Goal: Task Accomplishment & Management: Use online tool/utility

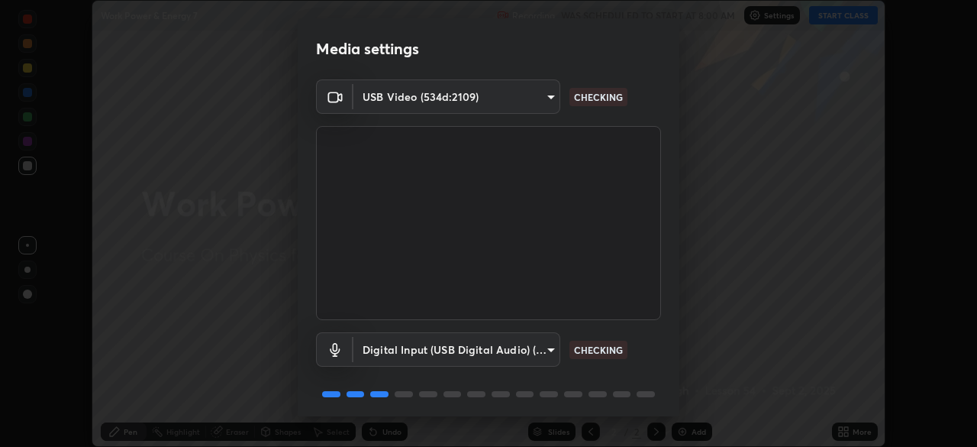
scroll to position [54, 0]
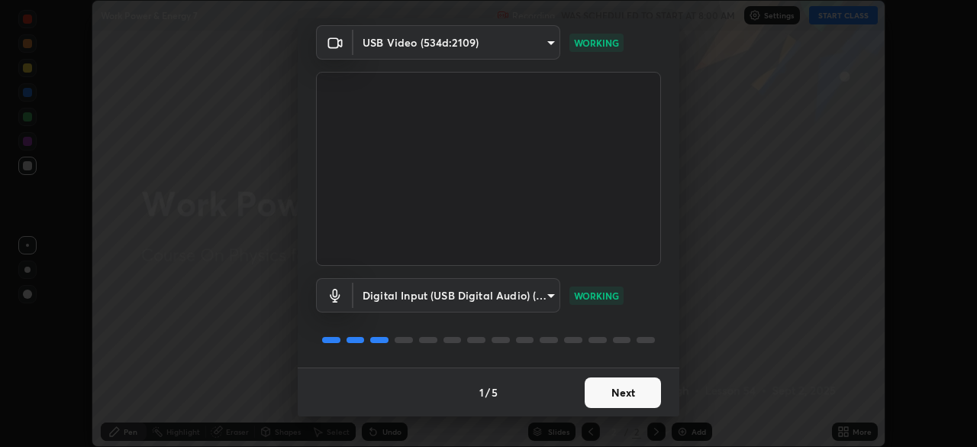
click at [603, 395] on button "Next" at bounding box center [623, 392] width 76 height 31
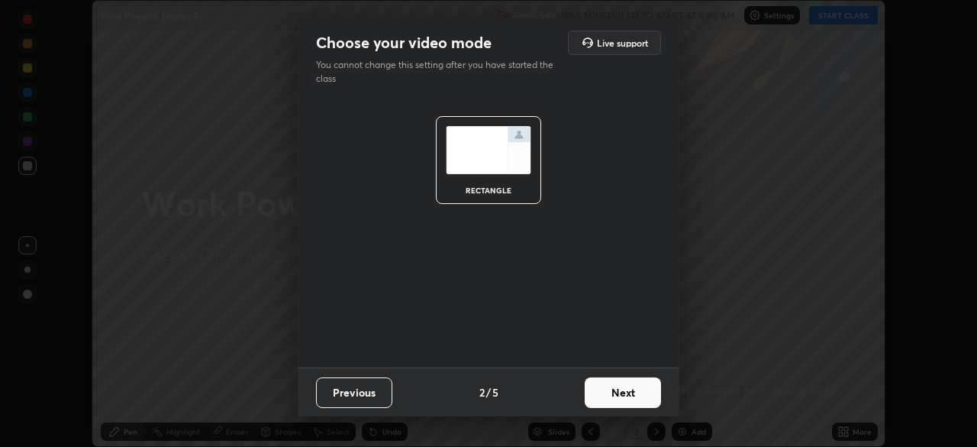
click at [614, 394] on button "Next" at bounding box center [623, 392] width 76 height 31
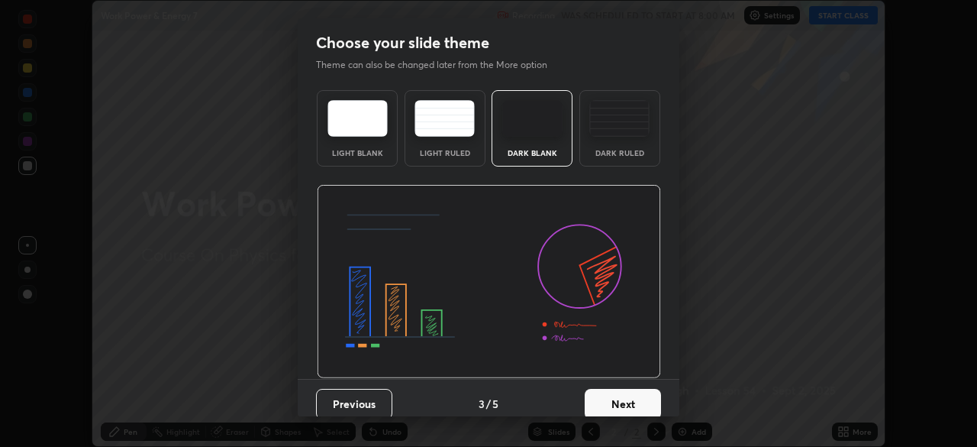
click at [623, 396] on button "Next" at bounding box center [623, 404] width 76 height 31
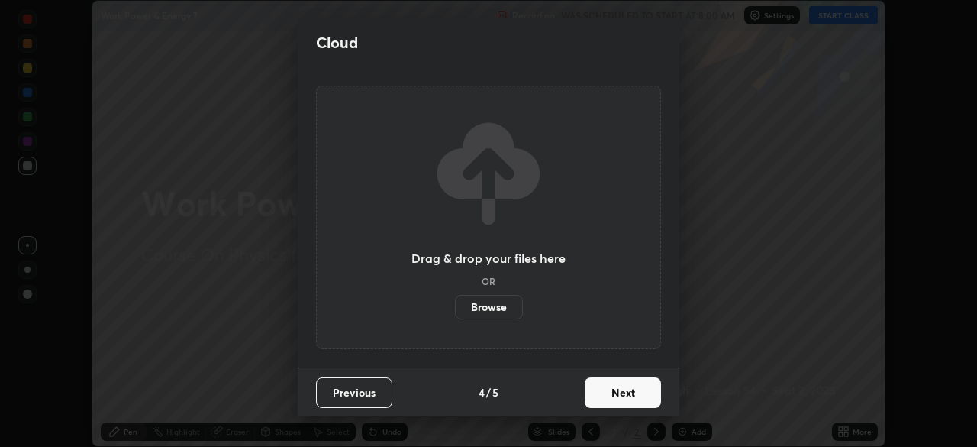
click at [627, 395] on button "Next" at bounding box center [623, 392] width 76 height 31
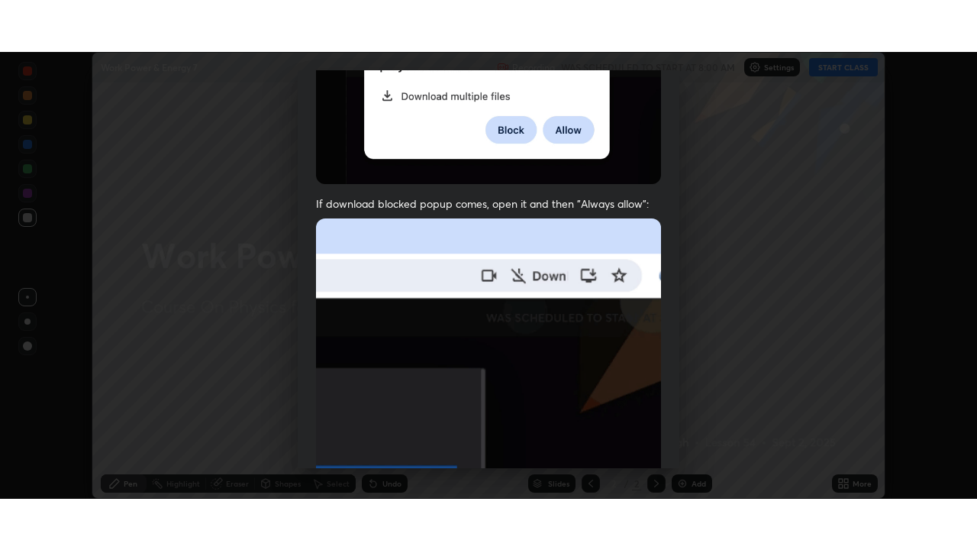
scroll to position [366, 0]
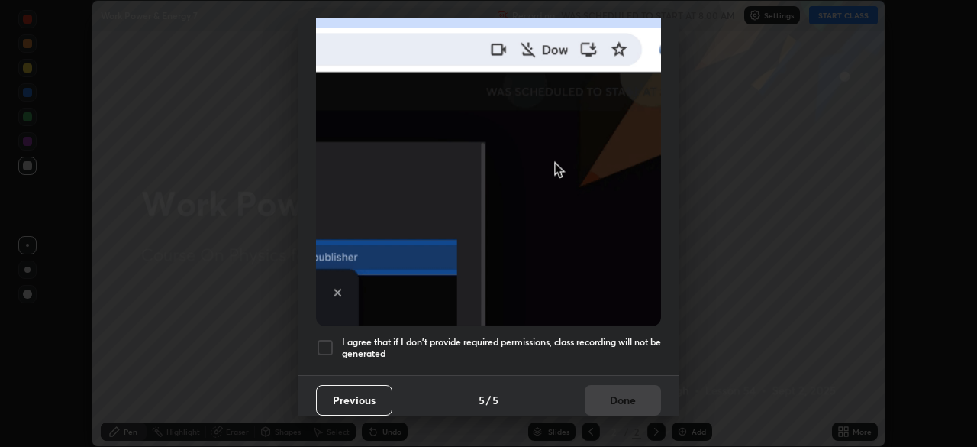
click at [437, 347] on h5 "I agree that if I don't provide required permissions, class recording will not …" at bounding box center [501, 348] width 319 height 24
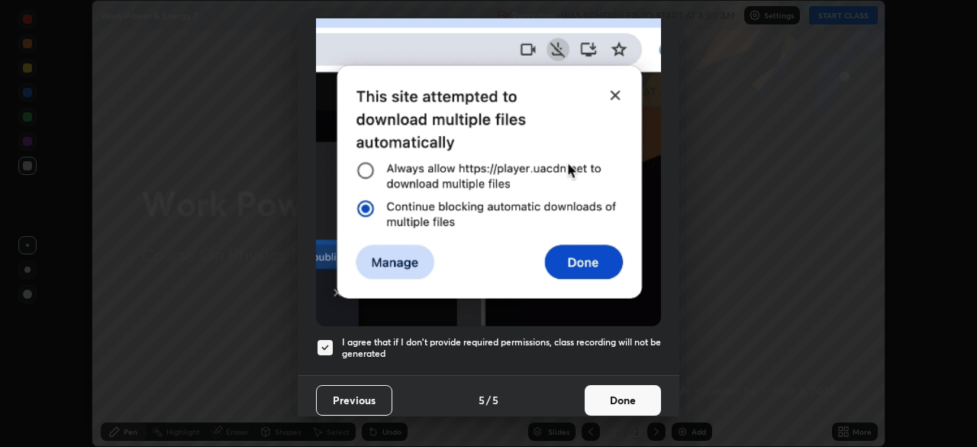
click at [624, 393] on button "Done" at bounding box center [623, 400] width 76 height 31
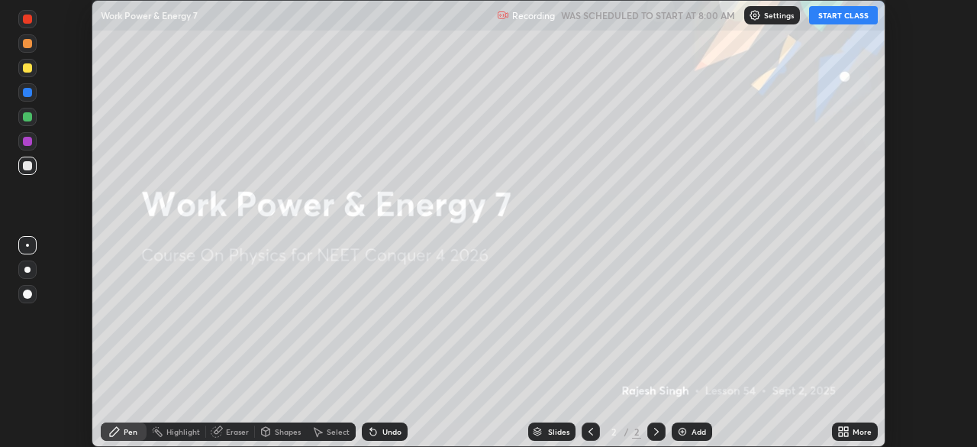
click at [847, 431] on icon at bounding box center [844, 431] width 12 height 12
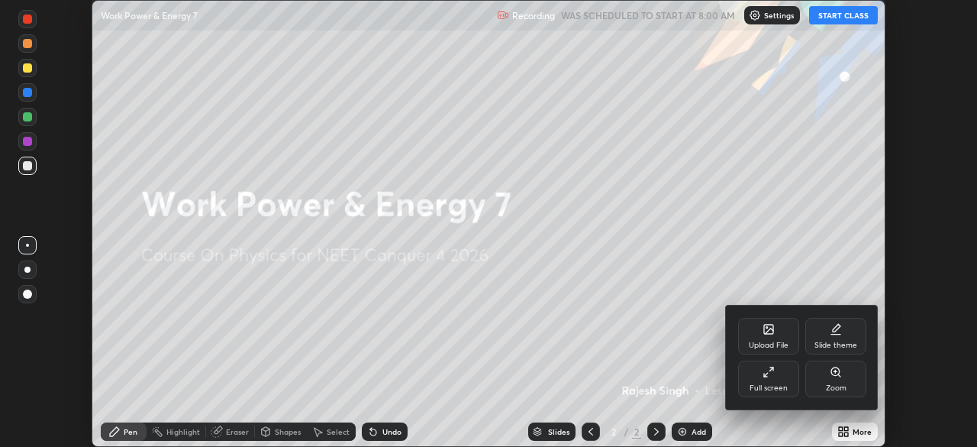
click at [764, 389] on div "Full screen" at bounding box center [769, 388] width 38 height 8
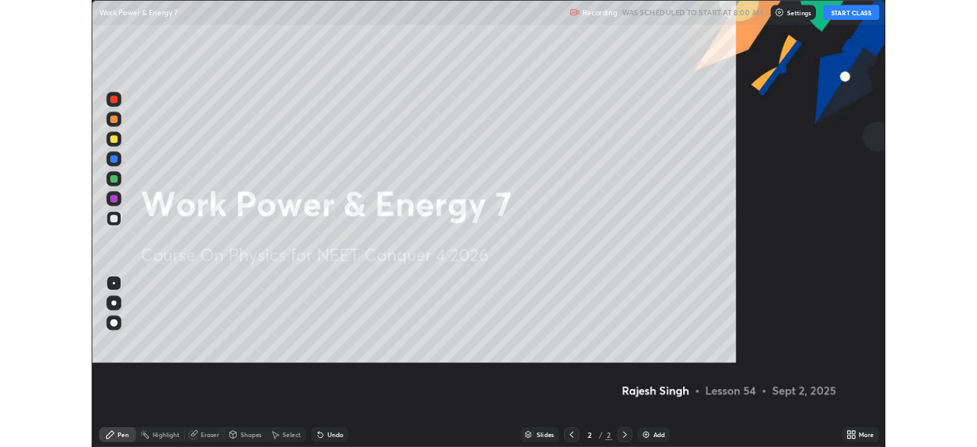
scroll to position [550, 977]
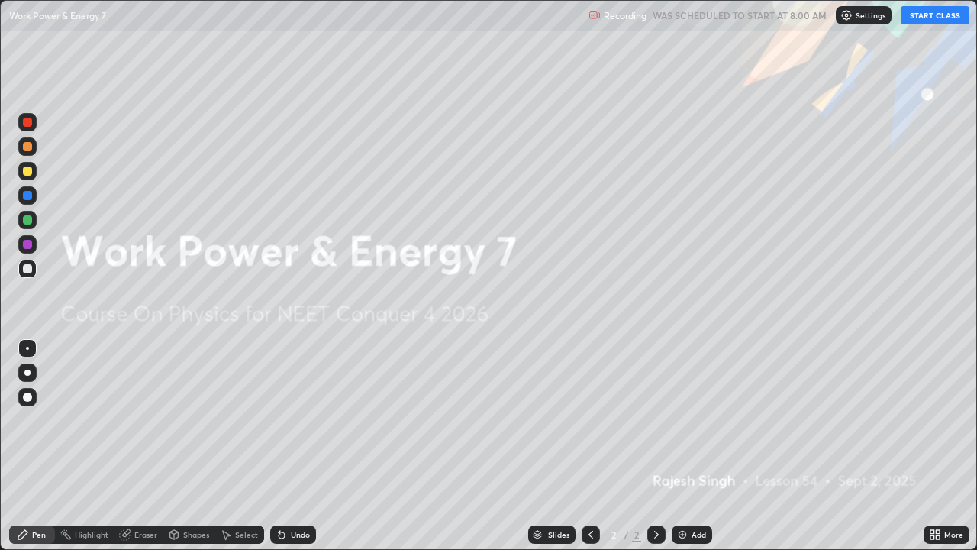
click at [944, 17] on button "START CLASS" at bounding box center [935, 15] width 69 height 18
click at [931, 446] on icon at bounding box center [935, 534] width 12 height 12
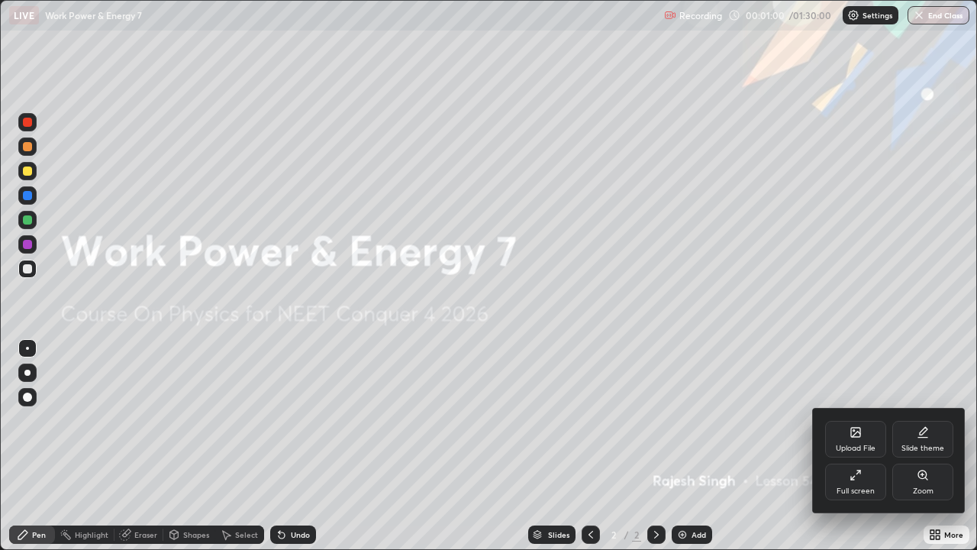
click at [857, 444] on div "Upload File" at bounding box center [856, 448] width 40 height 8
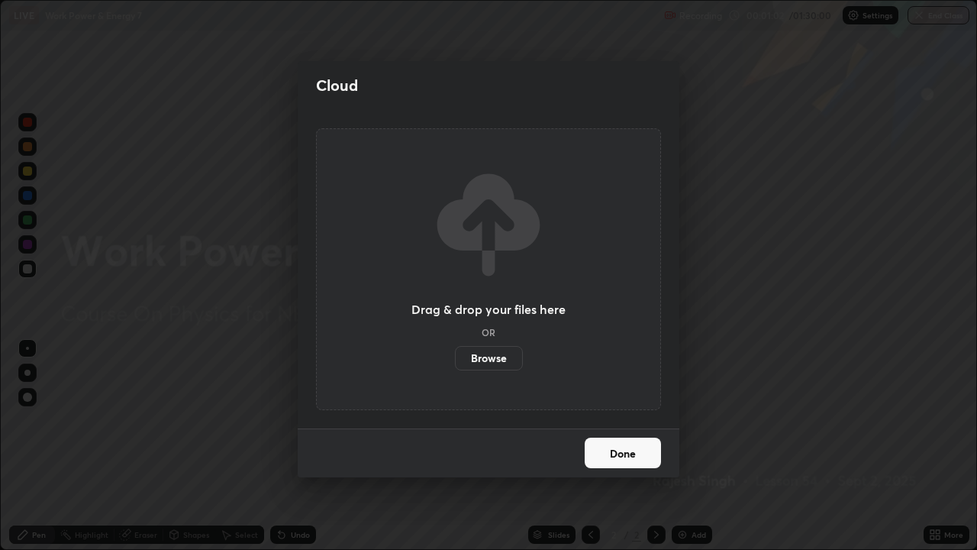
click at [510, 354] on label "Browse" at bounding box center [489, 358] width 68 height 24
click at [455, 354] on input "Browse" at bounding box center [455, 358] width 0 height 24
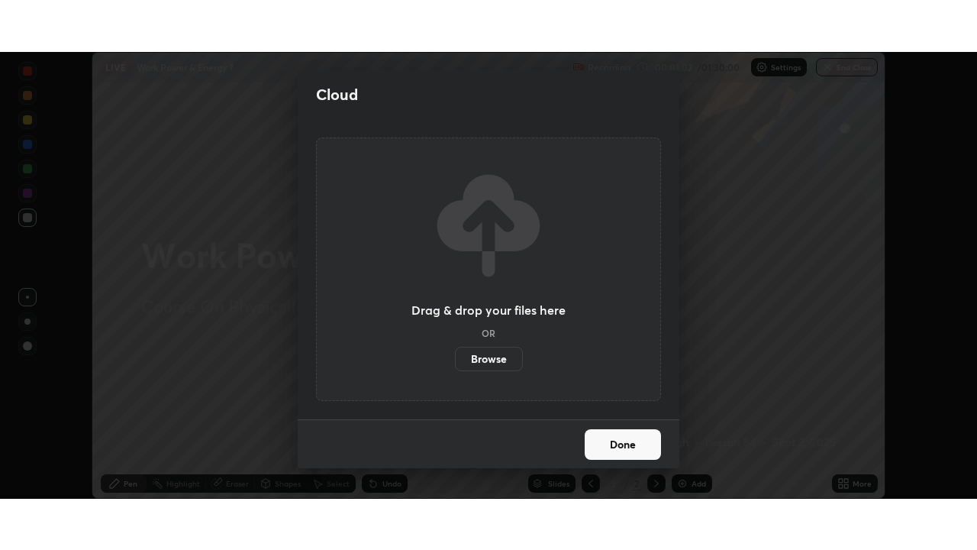
scroll to position [75905, 75375]
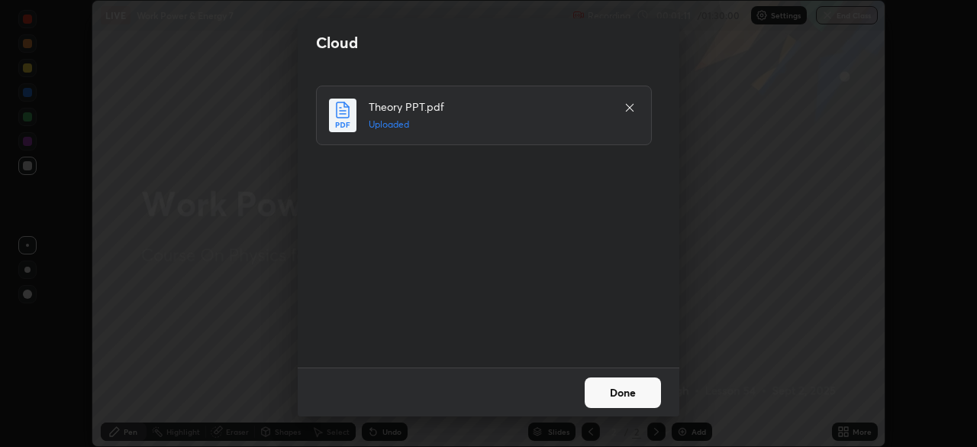
click at [629, 392] on button "Done" at bounding box center [623, 392] width 76 height 31
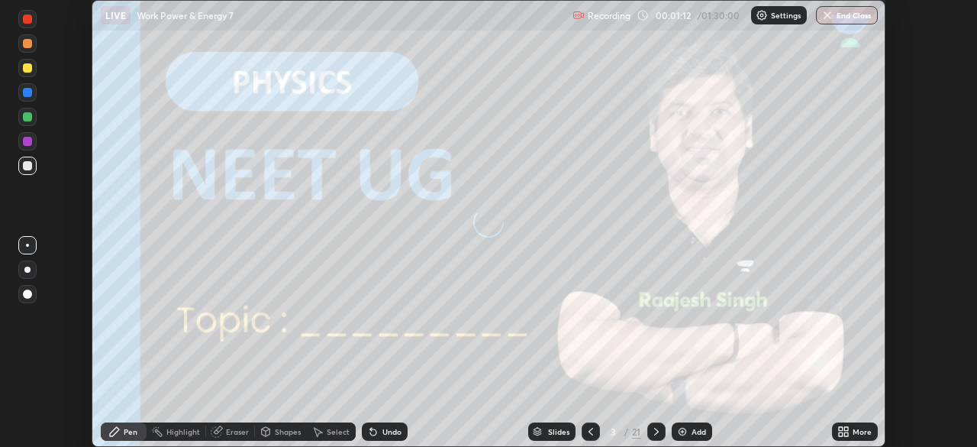
click at [839, 431] on icon at bounding box center [844, 431] width 12 height 12
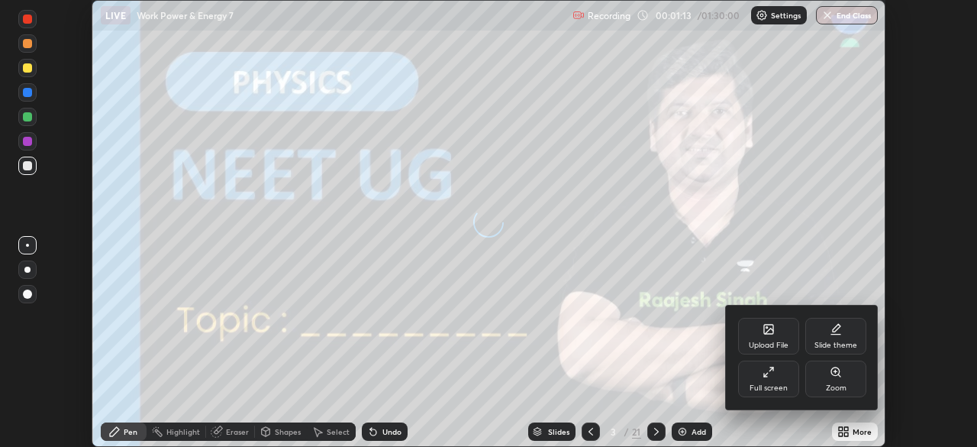
click at [767, 379] on div "Full screen" at bounding box center [768, 378] width 61 height 37
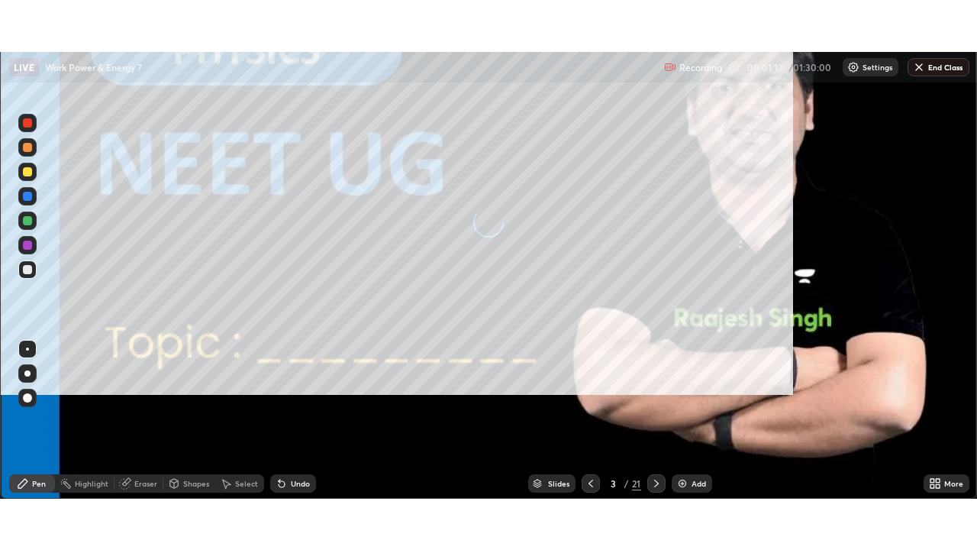
scroll to position [550, 977]
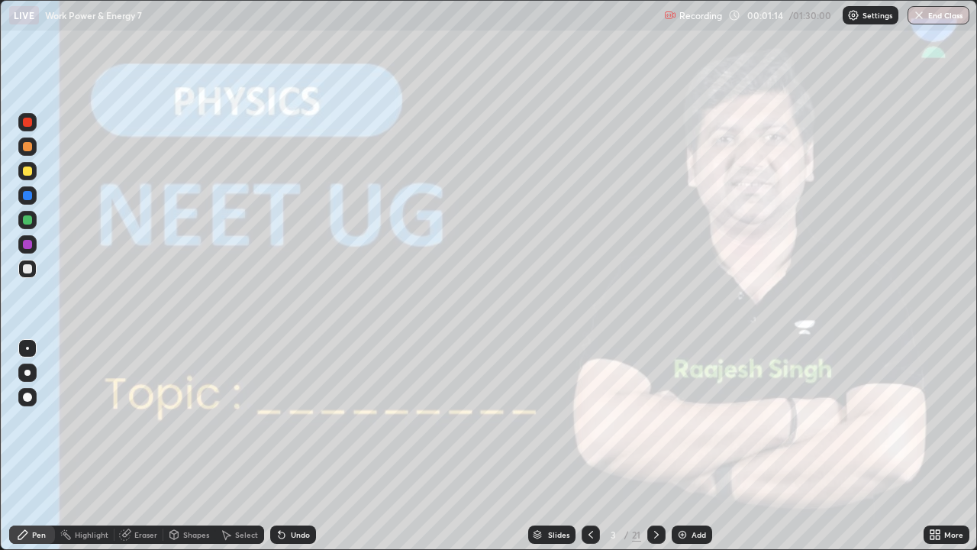
click at [654, 446] on icon at bounding box center [657, 534] width 12 height 12
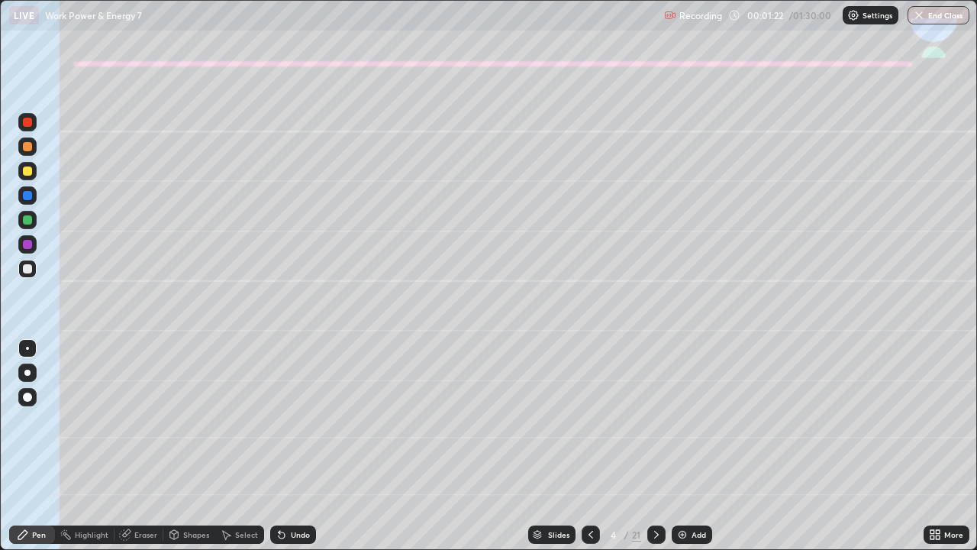
click at [27, 369] on div at bounding box center [27, 372] width 18 height 18
click at [27, 173] on div at bounding box center [27, 170] width 9 height 9
click at [27, 222] on div at bounding box center [27, 219] width 9 height 9
click at [29, 173] on div at bounding box center [27, 170] width 9 height 9
click at [26, 220] on div at bounding box center [27, 219] width 9 height 9
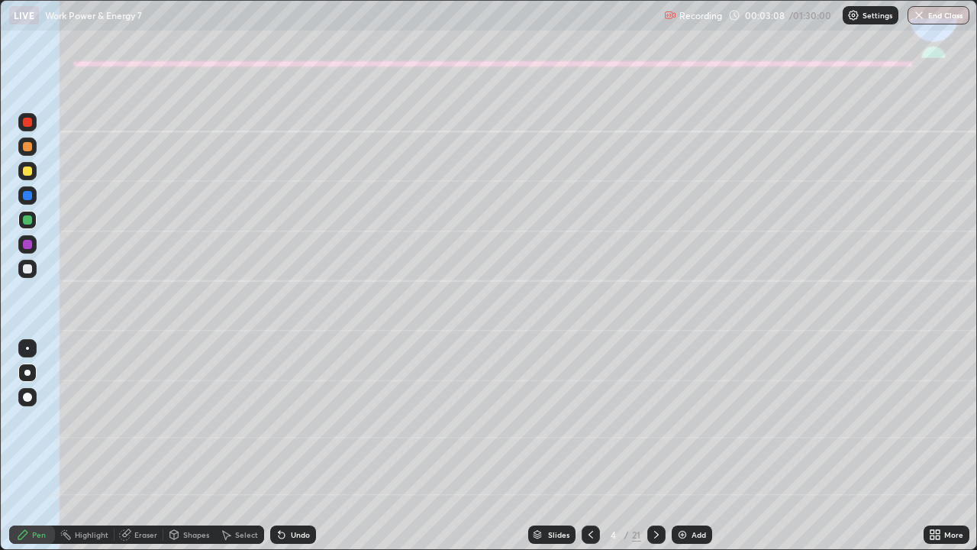
click at [29, 267] on div at bounding box center [27, 268] width 9 height 9
click at [295, 446] on div "Undo" at bounding box center [300, 535] width 19 height 8
click at [291, 446] on div "Undo" at bounding box center [300, 535] width 19 height 8
click at [186, 446] on div "Shapes" at bounding box center [196, 535] width 26 height 8
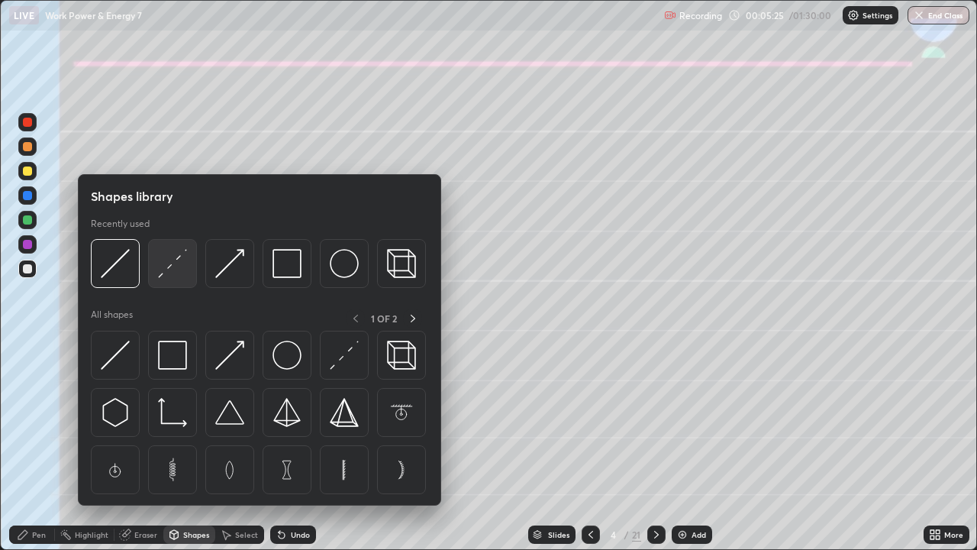
click at [166, 263] on img at bounding box center [172, 263] width 29 height 29
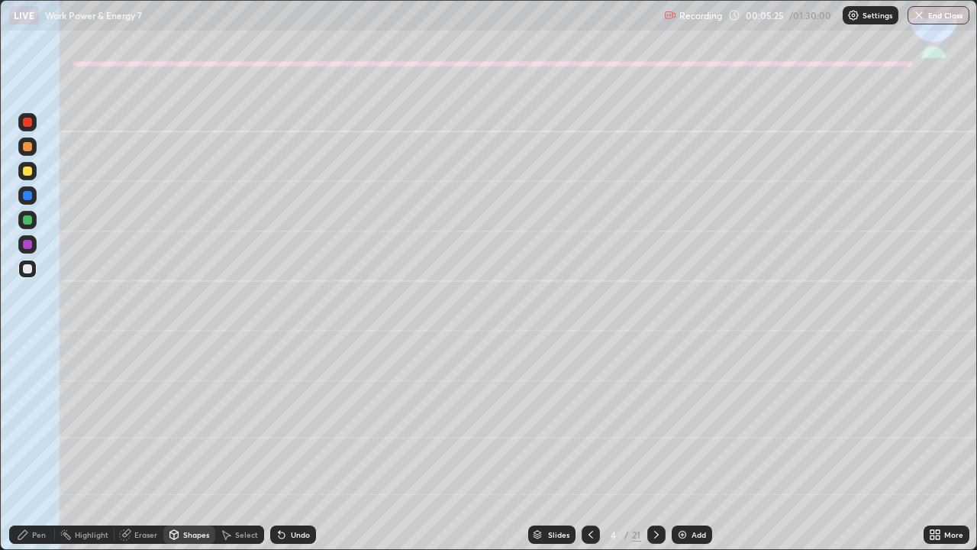
click at [25, 247] on div at bounding box center [27, 244] width 9 height 9
click at [28, 446] on div "Pen" at bounding box center [32, 534] width 46 height 18
click at [31, 176] on div at bounding box center [27, 171] width 18 height 18
click at [24, 227] on div at bounding box center [27, 220] width 18 height 18
click at [26, 147] on div at bounding box center [27, 146] width 9 height 9
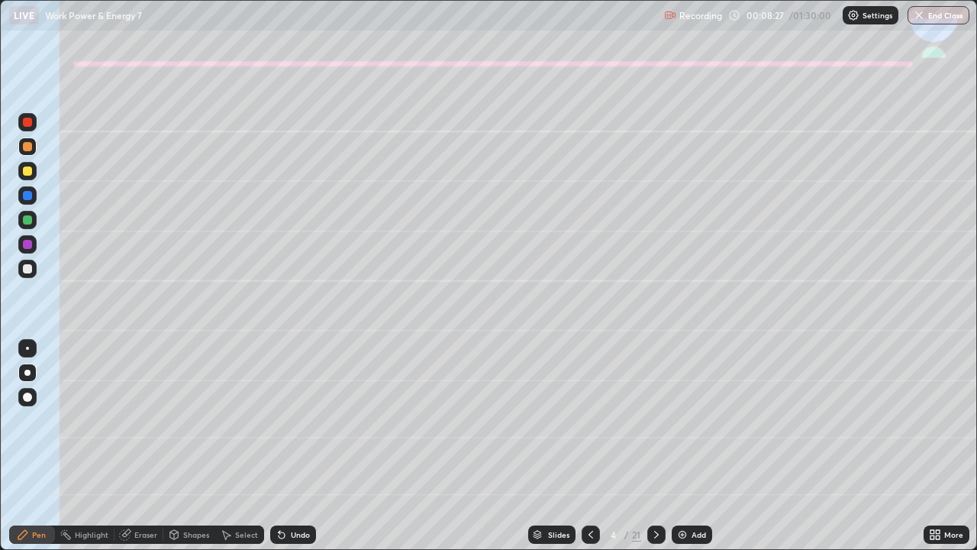
click at [34, 174] on div at bounding box center [27, 171] width 18 height 18
click at [29, 268] on div at bounding box center [27, 268] width 9 height 9
click at [655, 446] on icon at bounding box center [657, 534] width 12 height 12
click at [589, 446] on icon at bounding box center [591, 534] width 12 height 12
click at [657, 446] on icon at bounding box center [657, 534] width 12 height 12
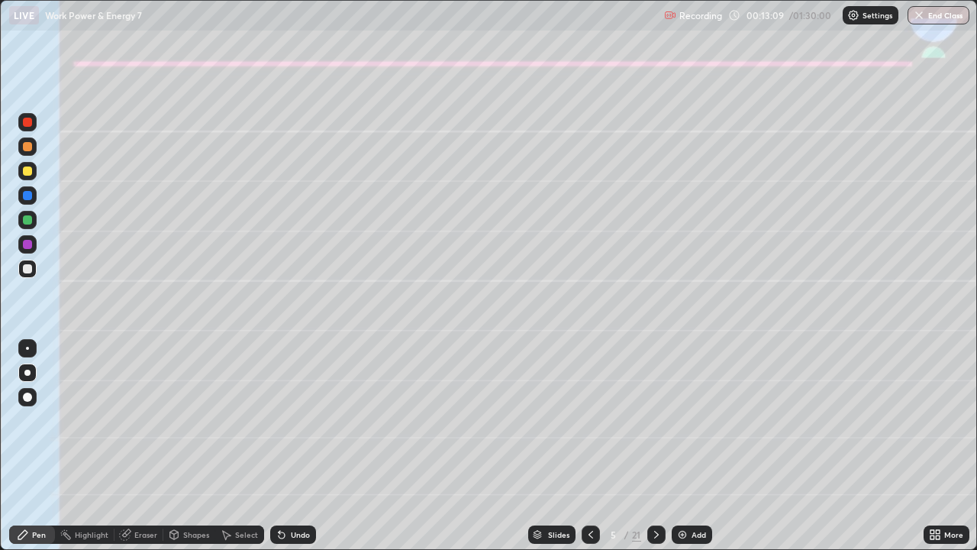
click at [293, 446] on div "Undo" at bounding box center [300, 535] width 19 height 8
click at [291, 446] on div "Undo" at bounding box center [300, 535] width 19 height 8
click at [287, 446] on div "Undo" at bounding box center [293, 534] width 46 height 18
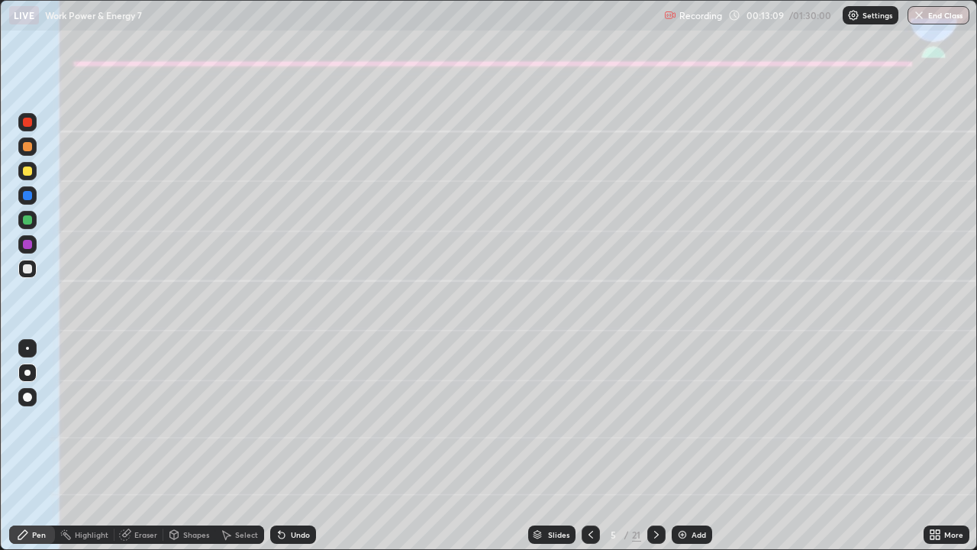
click at [285, 446] on icon at bounding box center [282, 534] width 12 height 12
click at [279, 446] on icon at bounding box center [280, 532] width 2 height 2
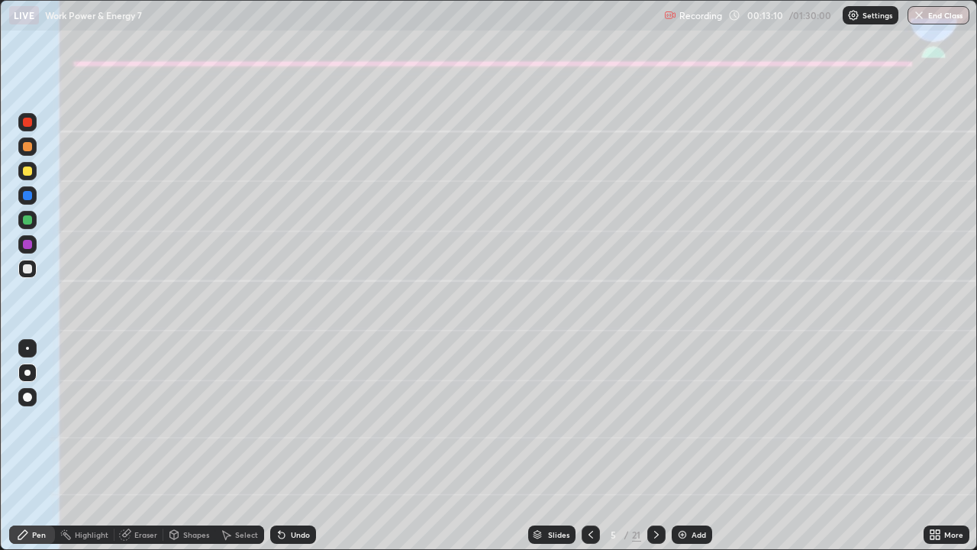
click at [279, 446] on icon at bounding box center [280, 532] width 2 height 2
click at [279, 446] on icon at bounding box center [282, 534] width 12 height 12
click at [279, 446] on icon at bounding box center [280, 532] width 2 height 2
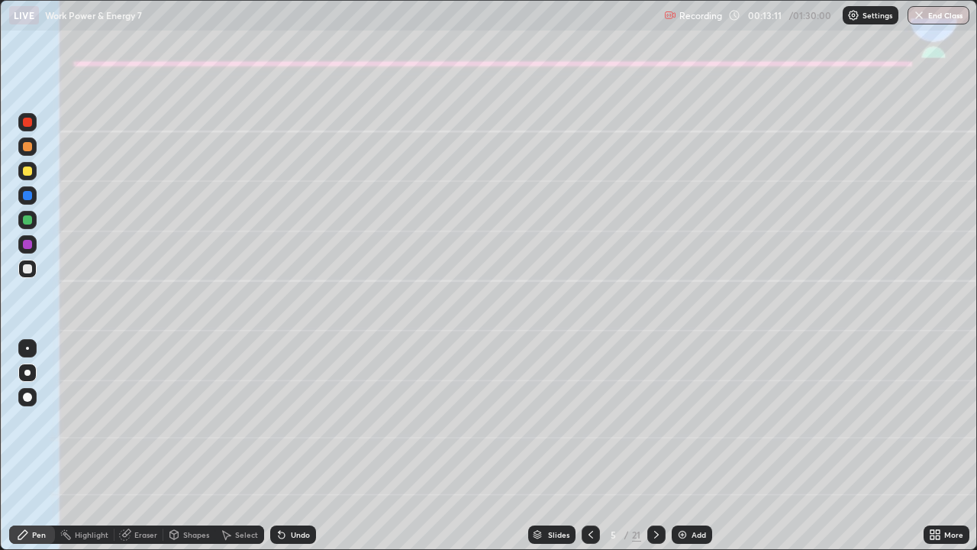
click at [279, 446] on icon at bounding box center [280, 532] width 2 height 2
click at [274, 446] on div "Undo" at bounding box center [293, 534] width 46 height 18
click at [279, 446] on icon at bounding box center [280, 532] width 2 height 2
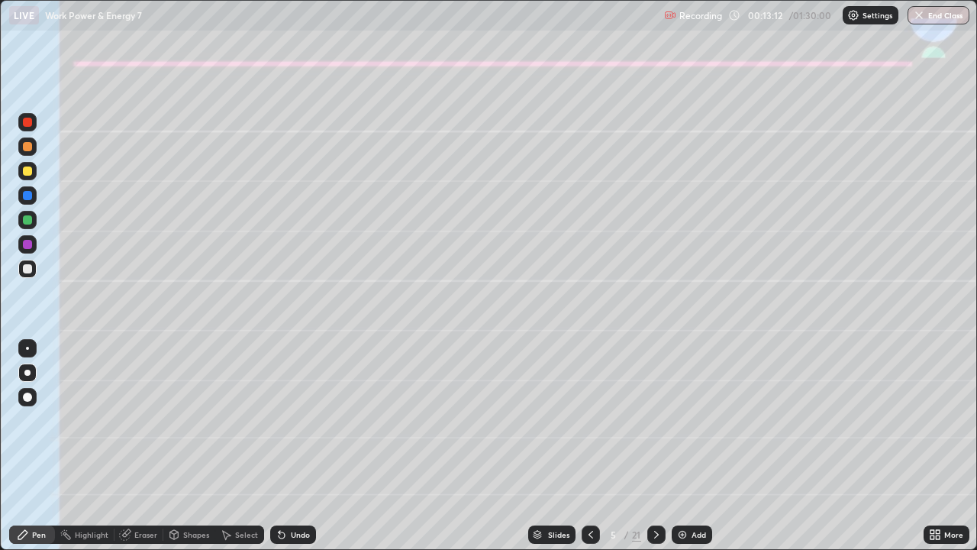
click at [270, 446] on div "Undo" at bounding box center [293, 534] width 46 height 18
click at [272, 446] on div "Undo" at bounding box center [293, 534] width 46 height 18
click at [260, 446] on div "Select" at bounding box center [239, 534] width 49 height 18
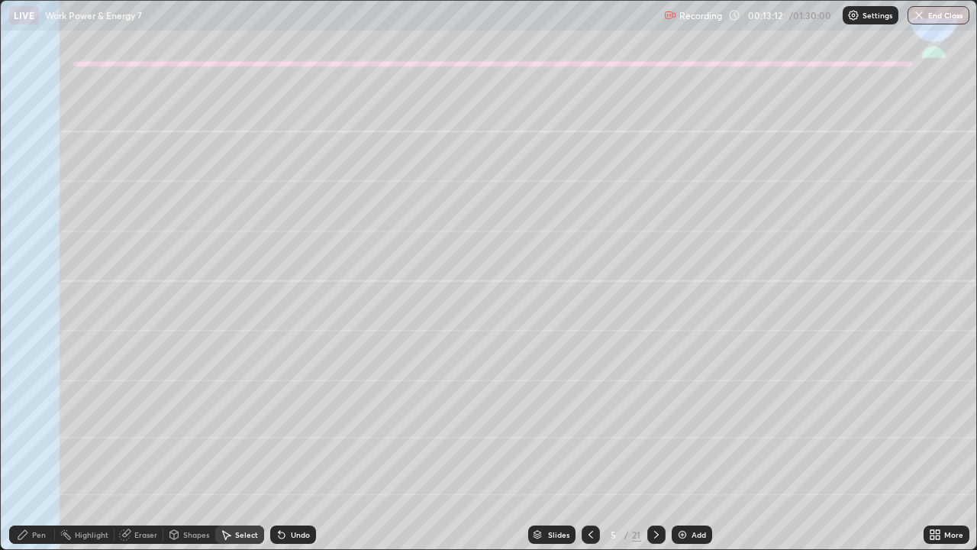
click at [260, 446] on div "Select" at bounding box center [239, 534] width 49 height 18
click at [272, 446] on div "Undo" at bounding box center [293, 534] width 46 height 18
click at [279, 446] on icon at bounding box center [280, 532] width 2 height 2
click at [284, 446] on div "Undo" at bounding box center [293, 534] width 46 height 18
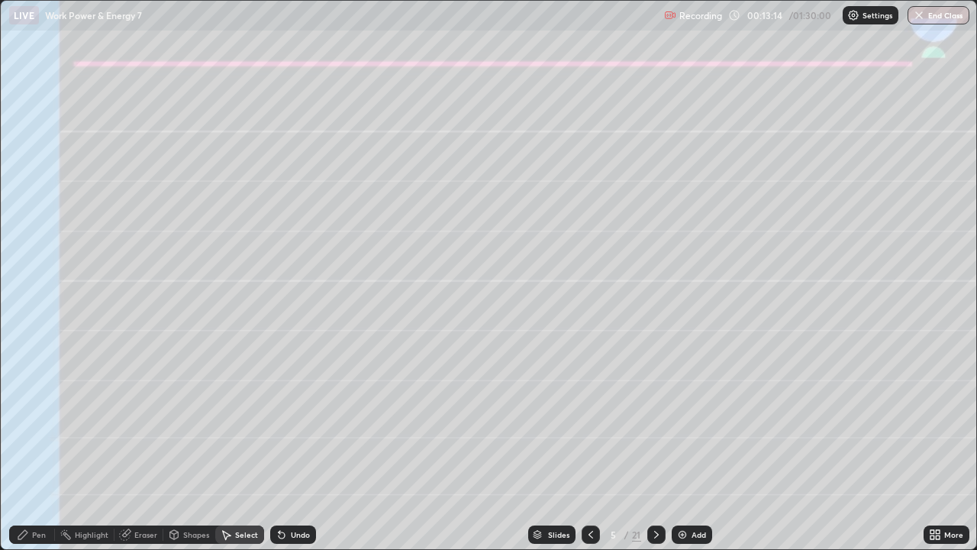
click at [285, 446] on icon at bounding box center [282, 534] width 12 height 12
click at [285, 446] on div "Undo" at bounding box center [293, 534] width 46 height 18
click at [286, 446] on div "Undo" at bounding box center [293, 534] width 46 height 18
click at [286, 446] on icon at bounding box center [282, 534] width 12 height 12
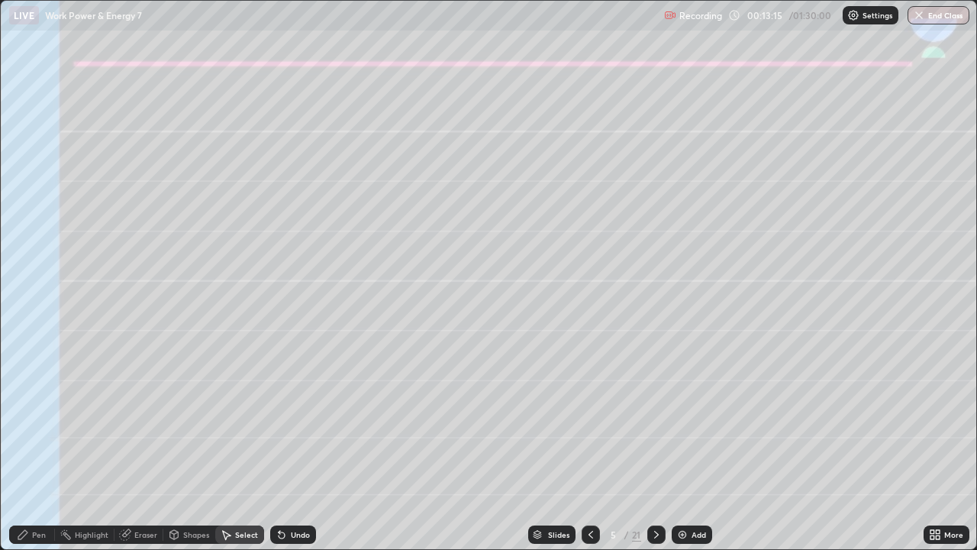
click at [286, 446] on div "Undo" at bounding box center [293, 534] width 46 height 18
click at [145, 446] on div "Eraser" at bounding box center [145, 535] width 23 height 8
click at [30, 446] on icon at bounding box center [27, 458] width 12 height 12
click at [31, 446] on div "Pen" at bounding box center [32, 534] width 46 height 18
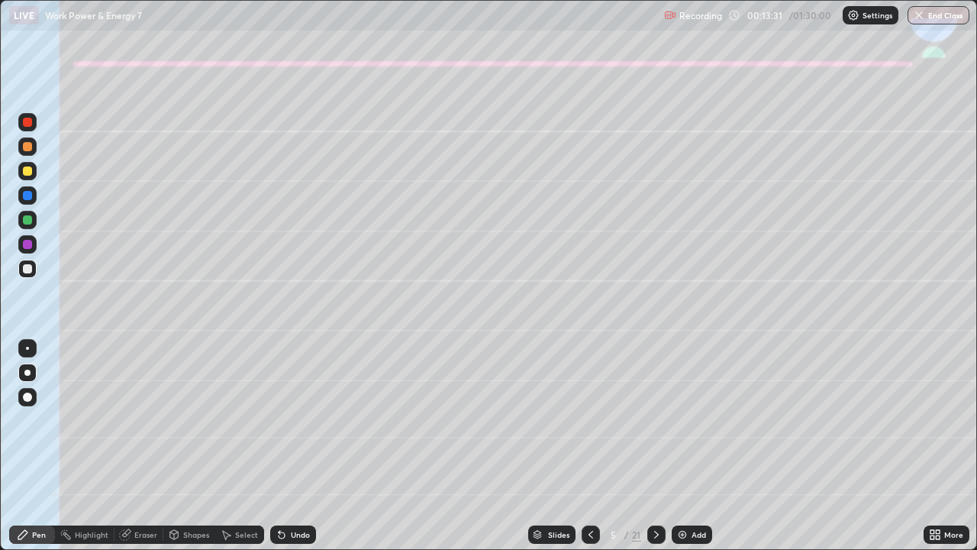
click at [27, 268] on div at bounding box center [27, 268] width 9 height 9
click at [292, 446] on div "Undo" at bounding box center [300, 535] width 19 height 8
click at [296, 446] on div "Undo" at bounding box center [293, 534] width 46 height 18
click at [299, 446] on div "Undo" at bounding box center [293, 534] width 46 height 18
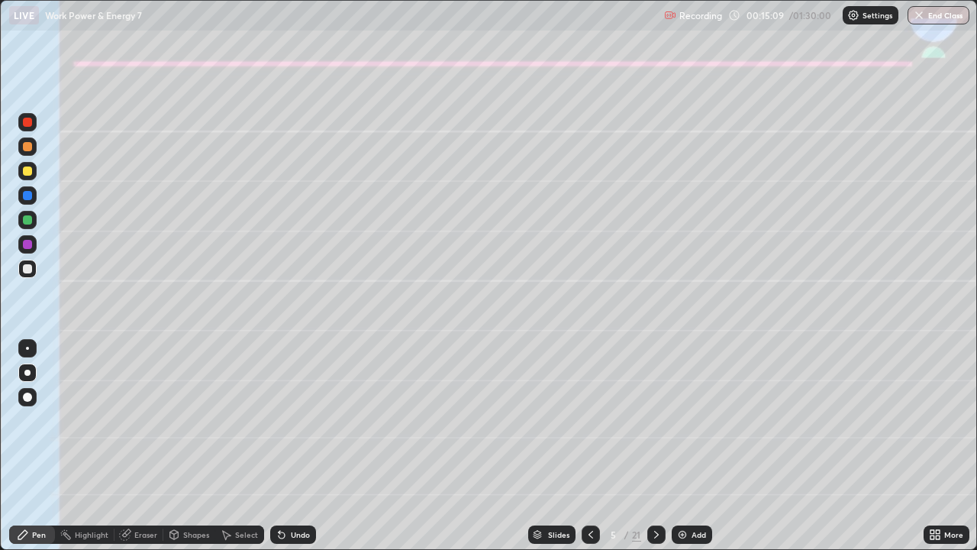
click at [589, 446] on icon at bounding box center [591, 534] width 12 height 12
click at [651, 446] on icon at bounding box center [657, 534] width 12 height 12
click at [657, 446] on icon at bounding box center [657, 534] width 12 height 12
click at [31, 168] on div at bounding box center [27, 170] width 9 height 9
click at [295, 446] on div "Undo" at bounding box center [293, 534] width 46 height 18
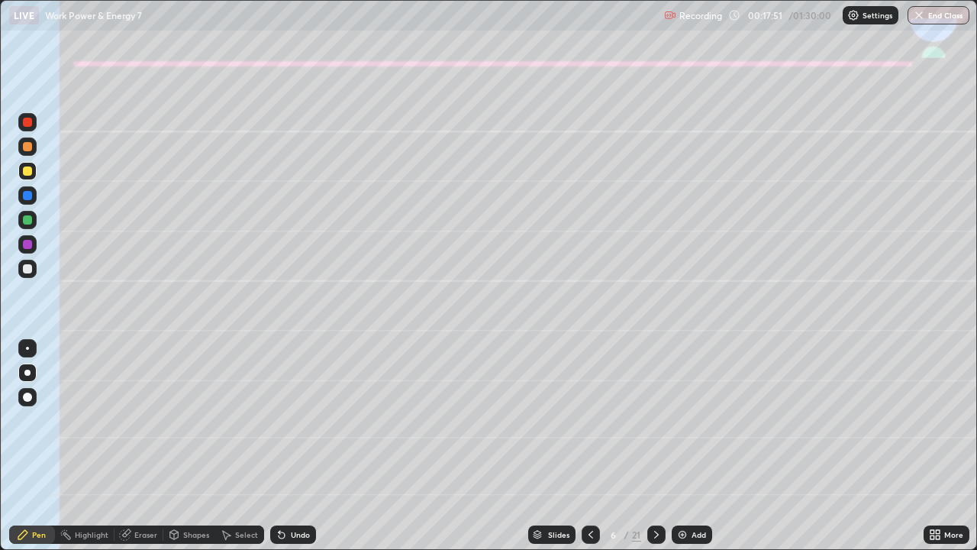
click at [291, 446] on div "Undo" at bounding box center [300, 535] width 19 height 8
click at [292, 446] on div "Undo" at bounding box center [300, 535] width 19 height 8
click at [293, 446] on div "Undo" at bounding box center [300, 535] width 19 height 8
click at [287, 446] on div "Undo" at bounding box center [293, 534] width 46 height 18
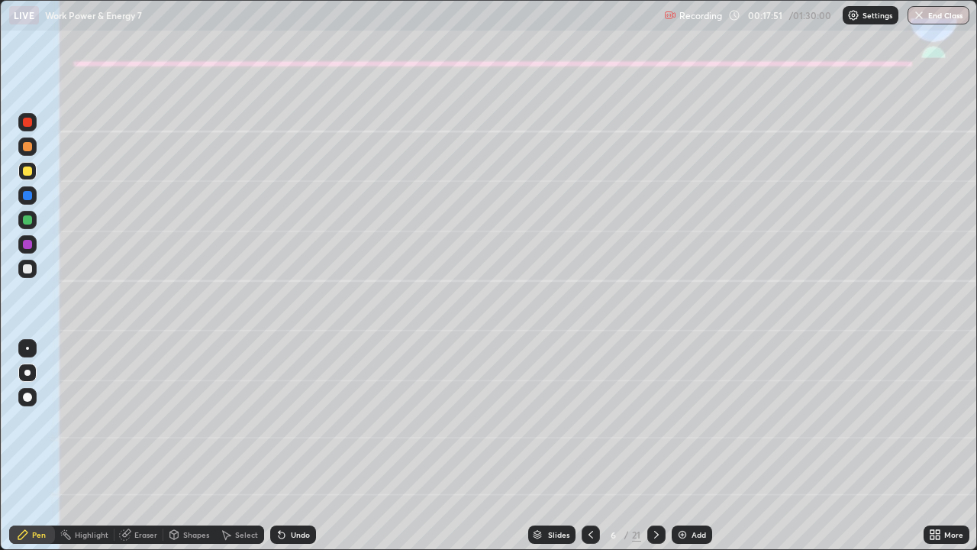
click at [284, 446] on icon at bounding box center [282, 534] width 12 height 12
click at [279, 446] on icon at bounding box center [280, 532] width 2 height 2
click at [284, 446] on div "Undo" at bounding box center [293, 534] width 46 height 18
click at [279, 446] on icon at bounding box center [282, 535] width 6 height 6
click at [287, 446] on div "Undo" at bounding box center [293, 534] width 46 height 18
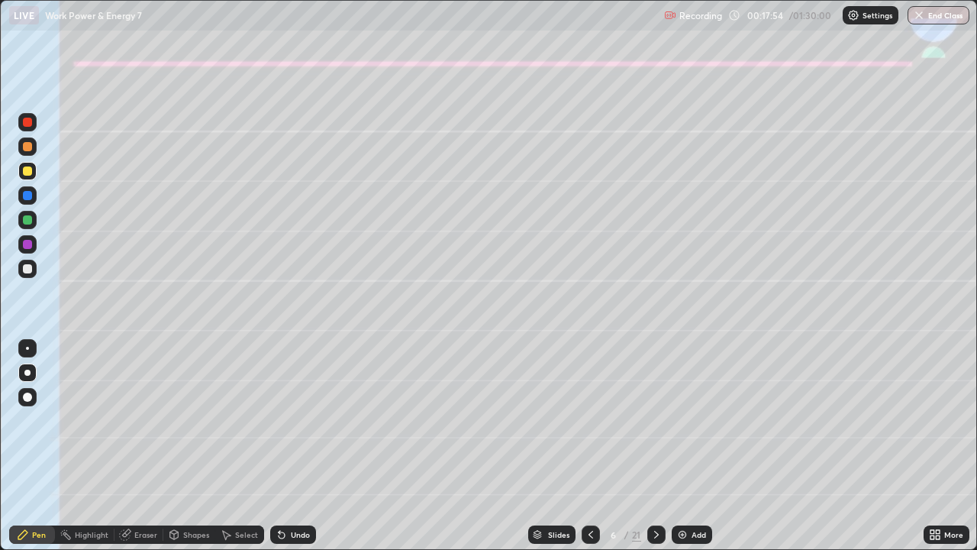
click at [279, 446] on icon at bounding box center [280, 532] width 2 height 2
click at [589, 446] on icon at bounding box center [591, 534] width 12 height 12
click at [655, 446] on icon at bounding box center [657, 534] width 12 height 12
click at [279, 446] on icon at bounding box center [282, 535] width 6 height 6
click at [282, 446] on icon at bounding box center [282, 534] width 12 height 12
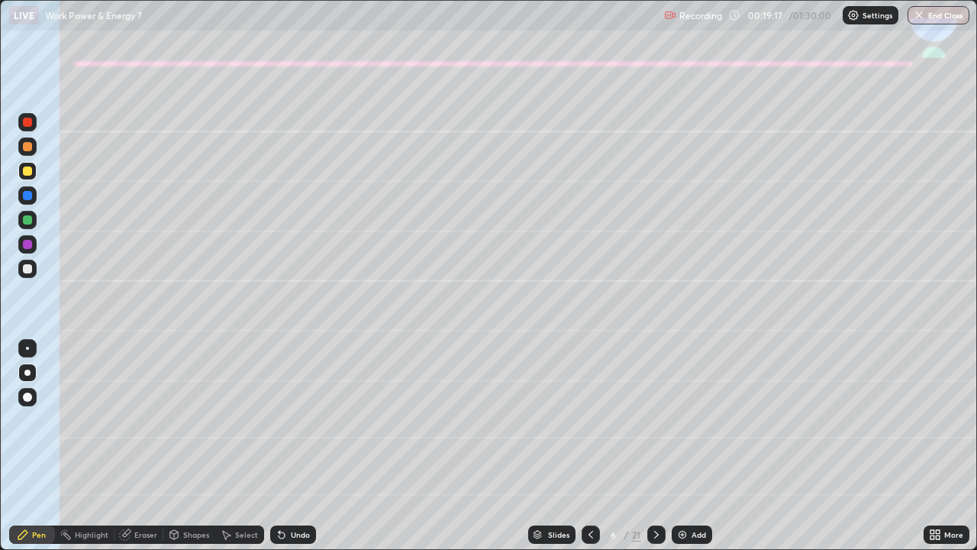
click at [19, 263] on div at bounding box center [27, 269] width 18 height 18
click at [152, 446] on div "Eraser" at bounding box center [145, 535] width 23 height 8
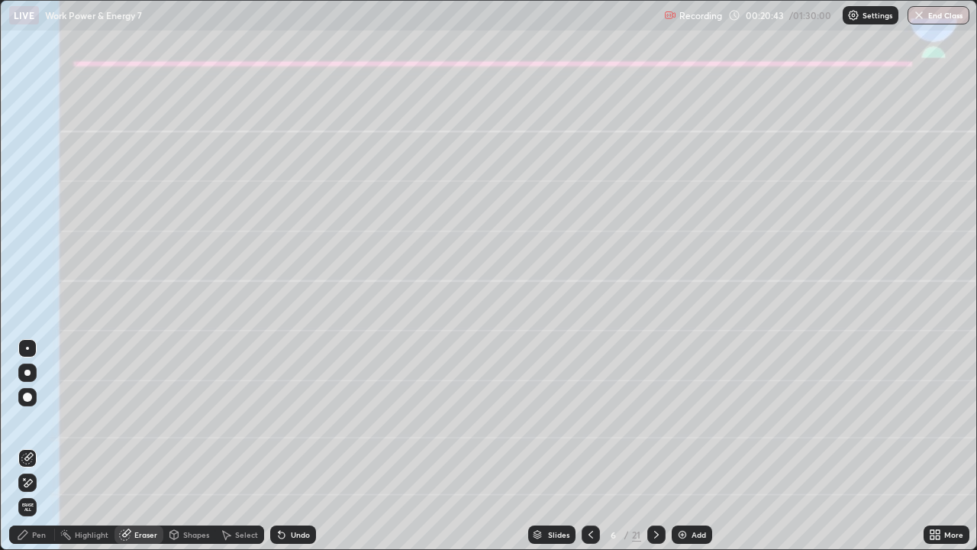
click at [34, 446] on div "Pen" at bounding box center [39, 535] width 14 height 8
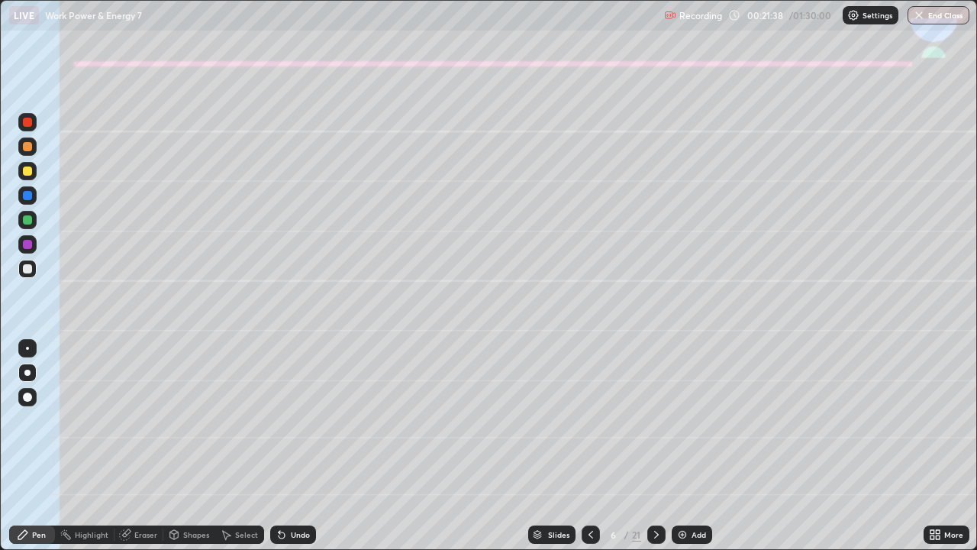
click at [298, 446] on div "Undo" at bounding box center [293, 534] width 46 height 18
click at [199, 446] on div "Shapes" at bounding box center [196, 535] width 26 height 8
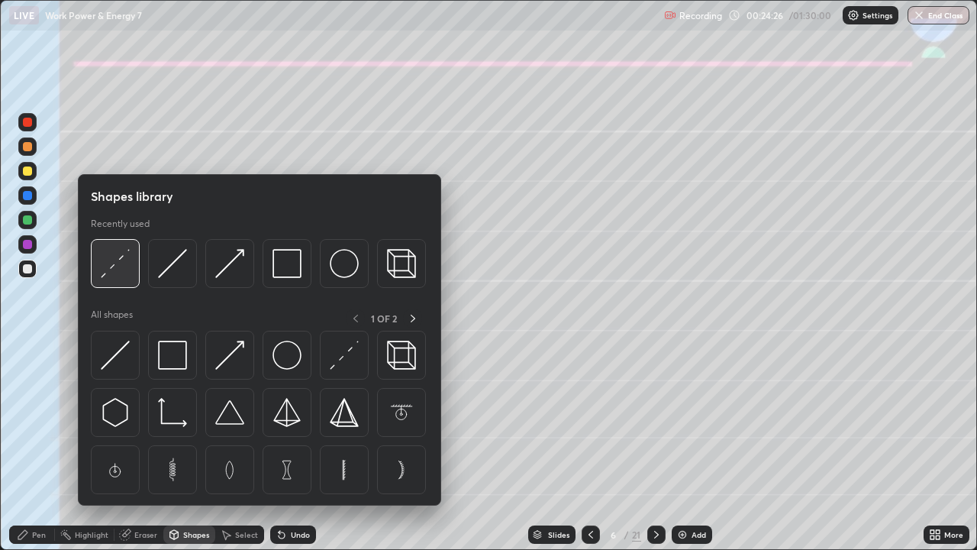
click at [109, 264] on img at bounding box center [115, 263] width 29 height 29
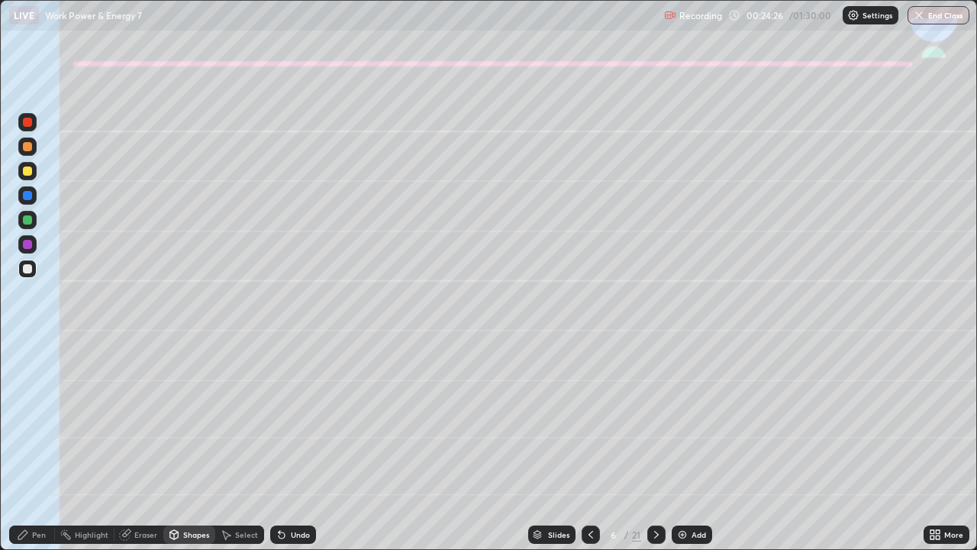
click at [26, 246] on div at bounding box center [27, 244] width 9 height 9
click at [652, 446] on icon at bounding box center [657, 534] width 12 height 12
click at [23, 202] on div at bounding box center [27, 195] width 18 height 18
click at [26, 171] on div at bounding box center [27, 170] width 9 height 9
click at [288, 446] on div "Undo" at bounding box center [293, 534] width 46 height 18
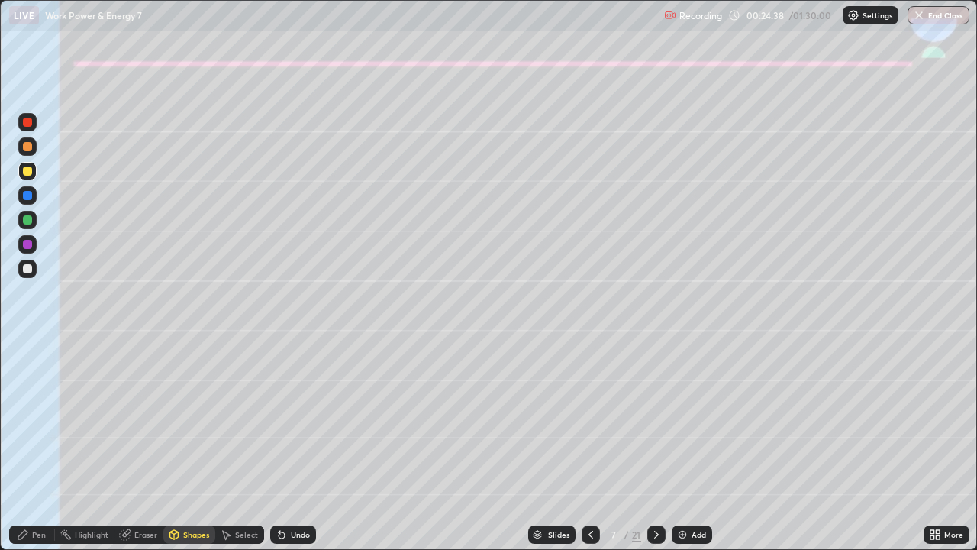
click at [35, 446] on div "Pen" at bounding box center [39, 535] width 14 height 8
click at [278, 446] on icon at bounding box center [282, 534] width 12 height 12
click at [27, 269] on div at bounding box center [27, 268] width 9 height 9
click at [183, 446] on div "Shapes" at bounding box center [196, 535] width 26 height 8
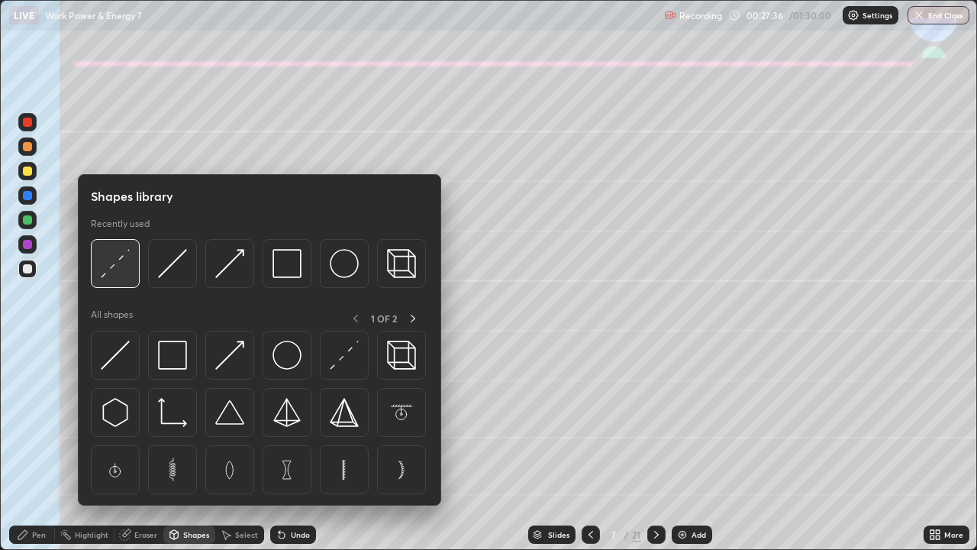
click at [111, 266] on img at bounding box center [115, 263] width 29 height 29
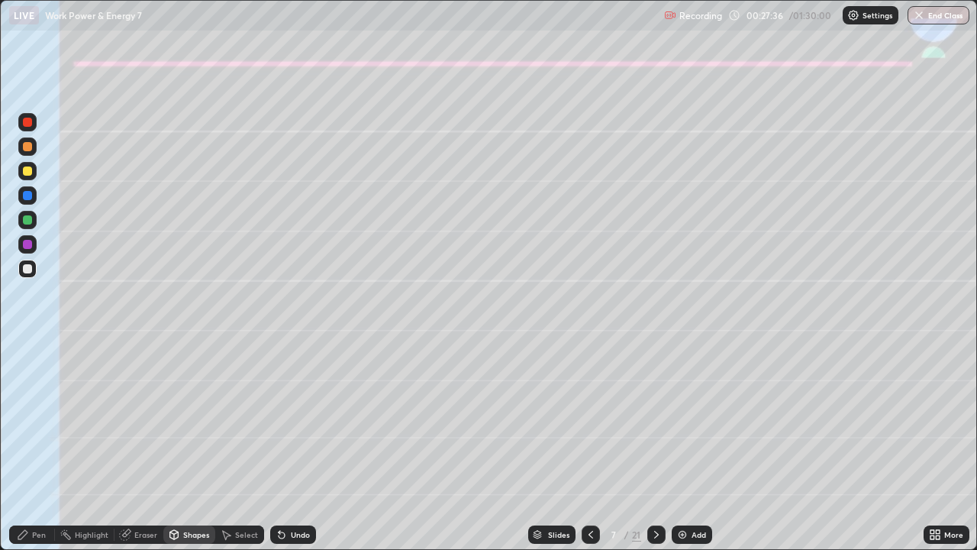
click at [26, 247] on div at bounding box center [27, 244] width 9 height 9
click at [41, 446] on div "Pen" at bounding box center [39, 535] width 14 height 8
click at [24, 260] on div at bounding box center [27, 269] width 18 height 18
click at [28, 222] on div at bounding box center [27, 219] width 9 height 9
click at [35, 272] on div at bounding box center [27, 269] width 18 height 18
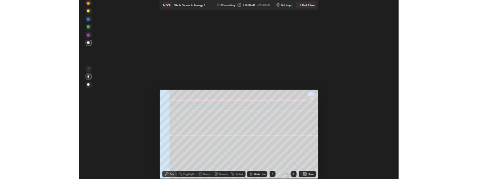
scroll to position [75802, 75375]
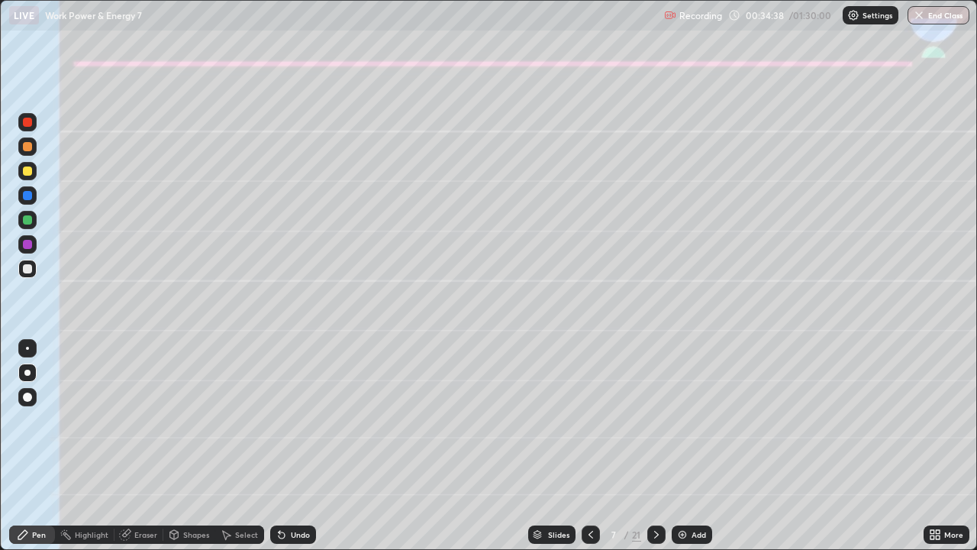
click at [654, 446] on icon at bounding box center [657, 534] width 12 height 12
click at [21, 173] on div at bounding box center [27, 171] width 18 height 18
click at [189, 446] on div "Shapes" at bounding box center [196, 535] width 26 height 8
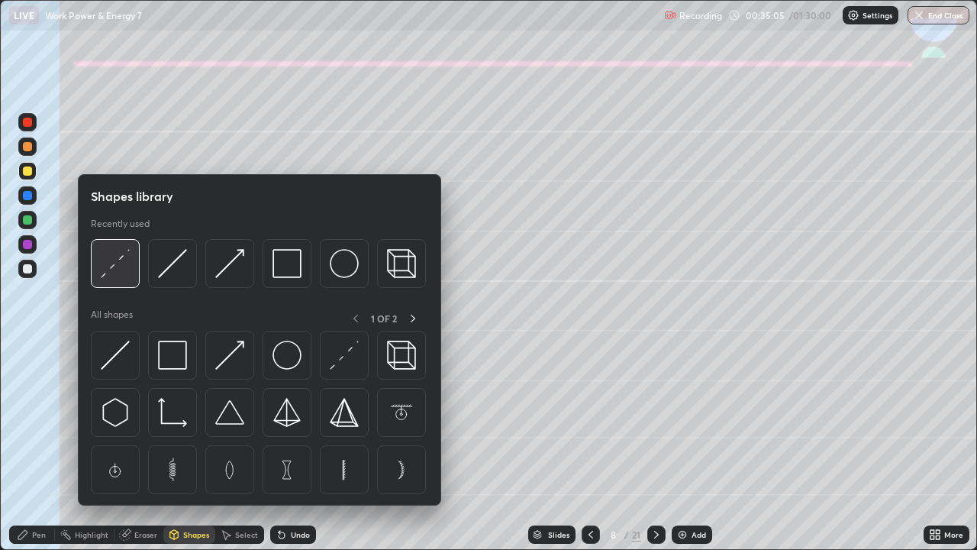
click at [110, 262] on img at bounding box center [115, 263] width 29 height 29
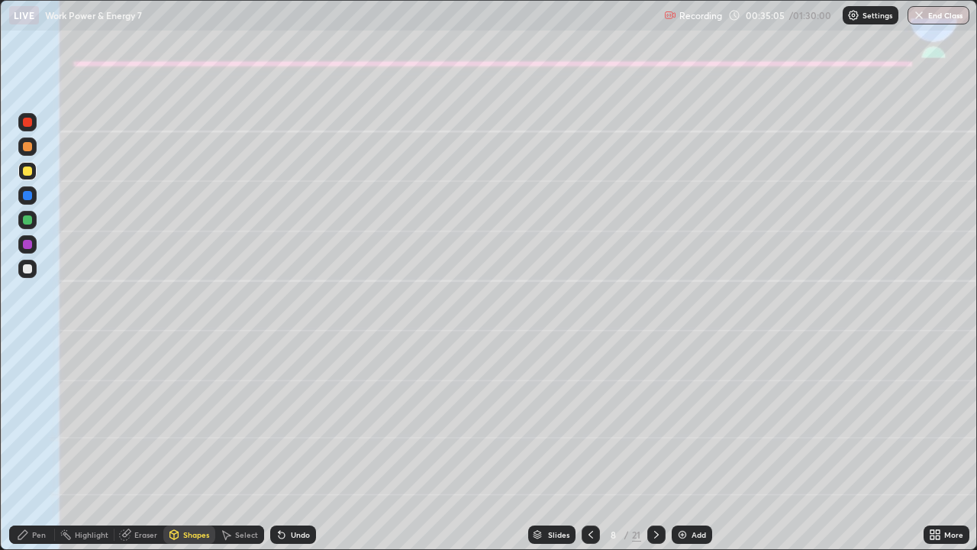
click at [29, 244] on div at bounding box center [27, 244] width 9 height 9
click at [31, 446] on div "Pen" at bounding box center [32, 534] width 46 height 18
click at [21, 267] on div at bounding box center [27, 269] width 18 height 18
click at [291, 446] on div "Undo" at bounding box center [300, 535] width 19 height 8
click at [287, 446] on div "Undo" at bounding box center [293, 534] width 46 height 18
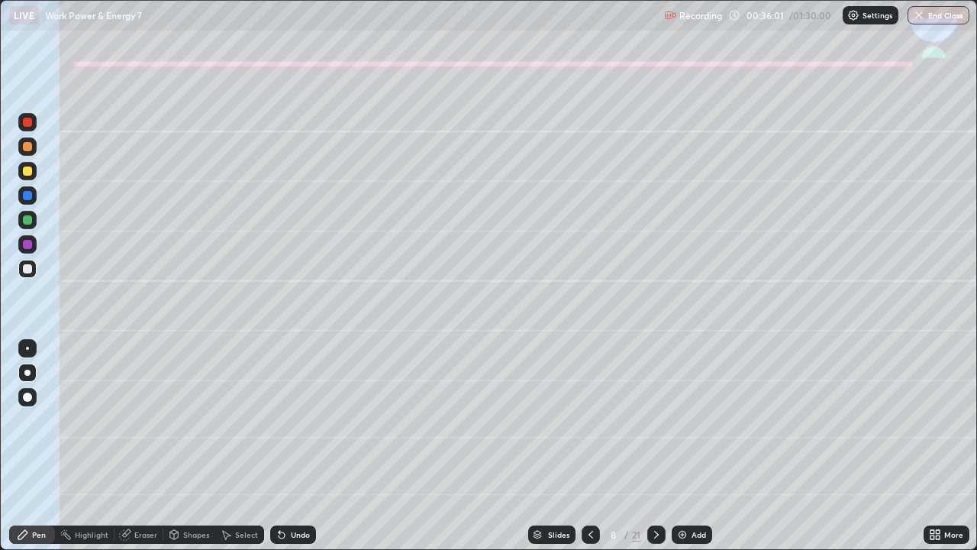
click at [307, 446] on div "Undo" at bounding box center [293, 534] width 46 height 18
click at [29, 222] on div at bounding box center [27, 219] width 9 height 9
click at [285, 446] on icon at bounding box center [282, 534] width 12 height 12
click at [286, 446] on icon at bounding box center [282, 534] width 12 height 12
click at [287, 446] on div "Undo" at bounding box center [293, 534] width 46 height 18
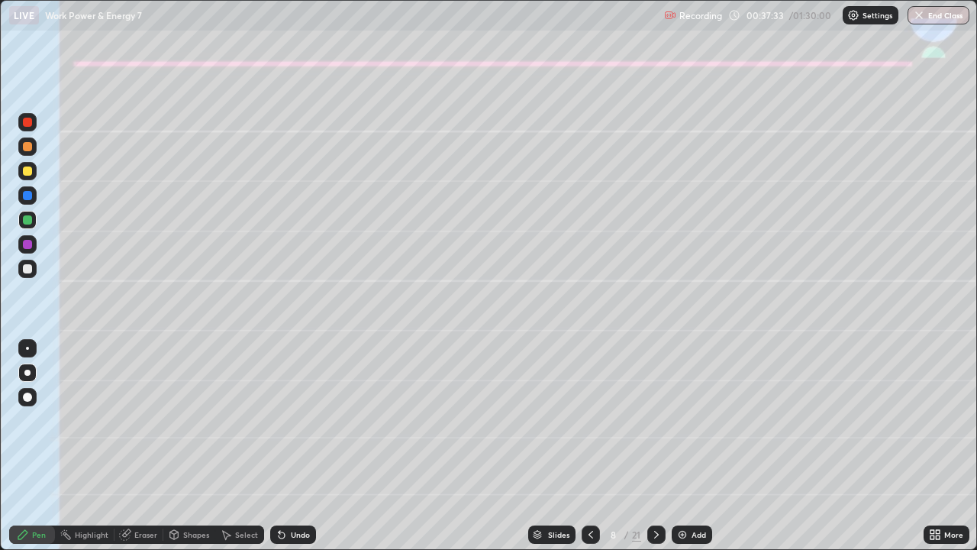
click at [287, 446] on div "Undo" at bounding box center [293, 534] width 46 height 18
click at [284, 446] on icon at bounding box center [282, 534] width 12 height 12
click at [283, 446] on icon at bounding box center [282, 534] width 12 height 12
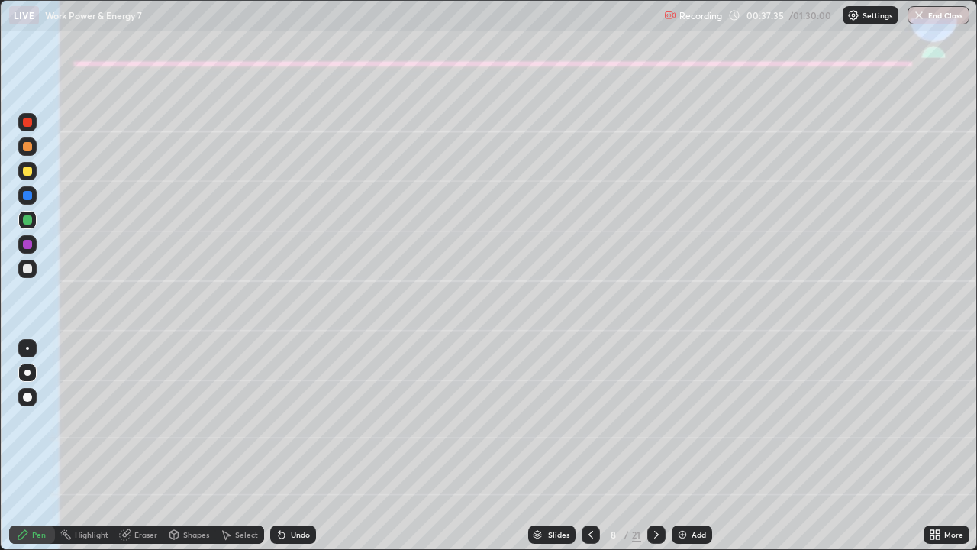
click at [284, 446] on icon at bounding box center [282, 534] width 12 height 12
click at [293, 446] on div "Undo" at bounding box center [293, 534] width 46 height 18
click at [23, 173] on div at bounding box center [27, 170] width 9 height 9
click at [654, 446] on icon at bounding box center [657, 534] width 12 height 12
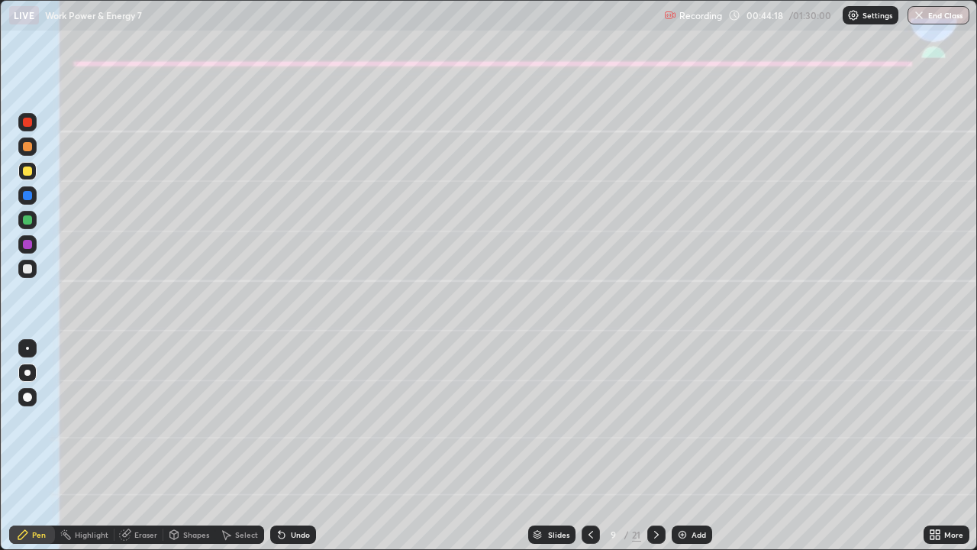
click at [29, 149] on div at bounding box center [27, 146] width 9 height 9
click at [292, 446] on div "Undo" at bounding box center [300, 535] width 19 height 8
click at [26, 171] on div at bounding box center [27, 170] width 9 height 9
click at [27, 267] on div at bounding box center [27, 268] width 9 height 9
click at [279, 446] on icon at bounding box center [280, 532] width 2 height 2
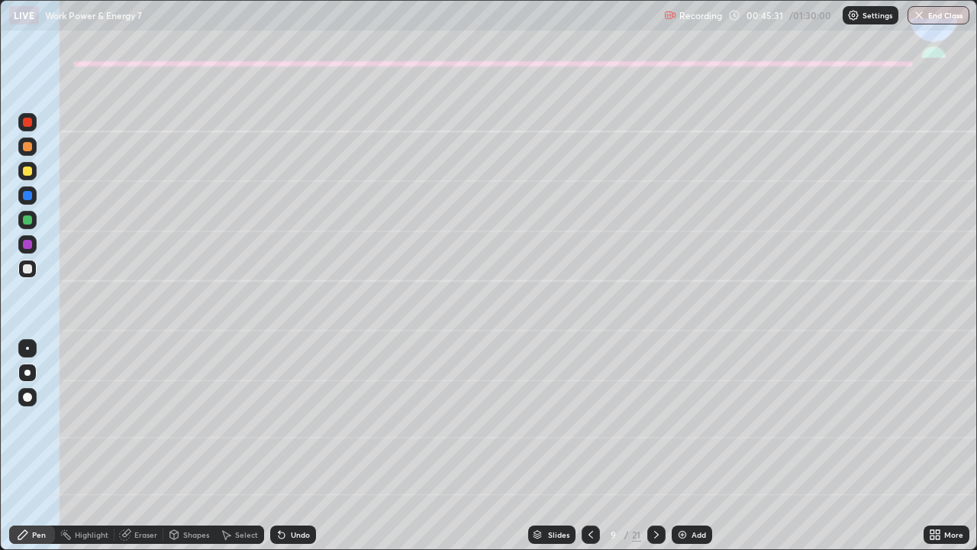
click at [276, 446] on div "Undo" at bounding box center [293, 534] width 46 height 18
click at [278, 446] on icon at bounding box center [282, 534] width 12 height 12
click at [31, 217] on div at bounding box center [27, 219] width 9 height 9
click at [189, 446] on div "Shapes" at bounding box center [189, 534] width 52 height 18
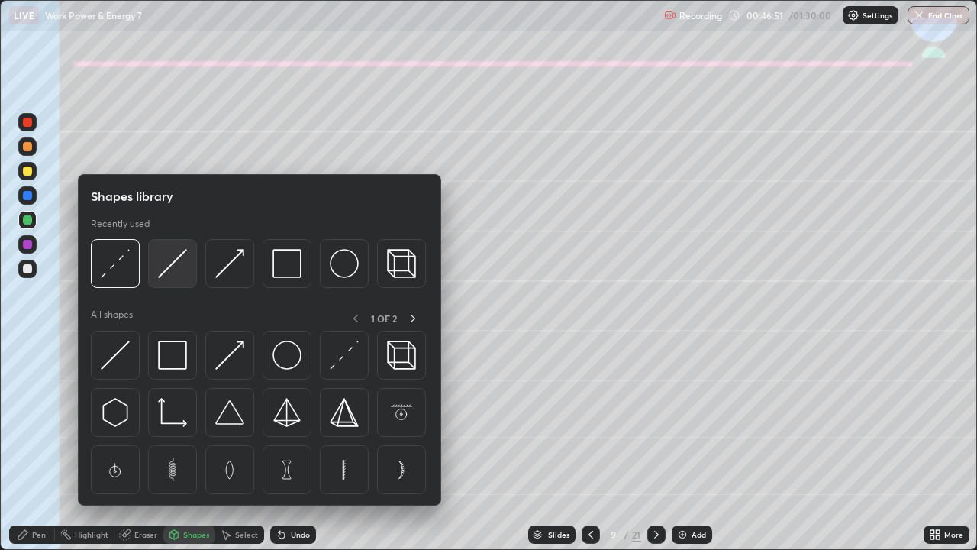
click at [173, 269] on img at bounding box center [172, 263] width 29 height 29
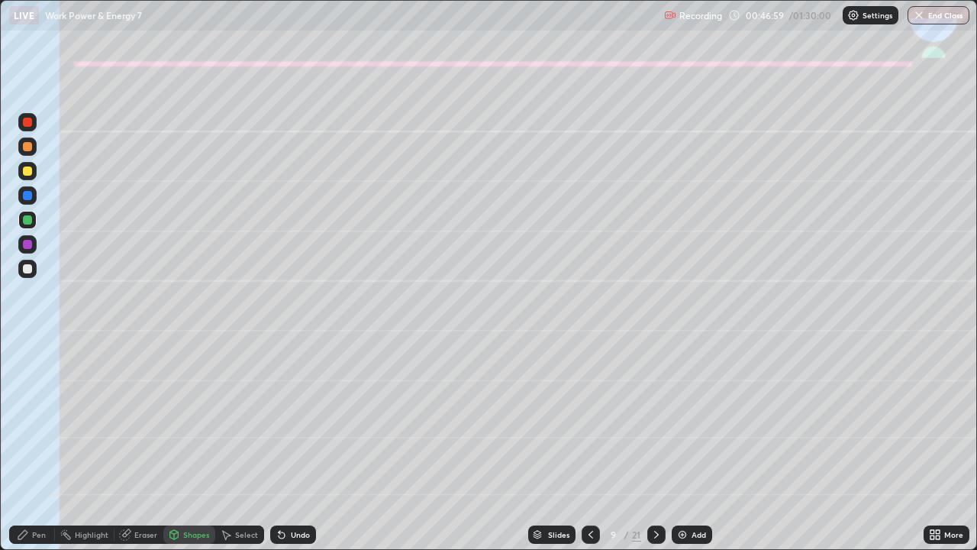
click at [41, 446] on div "Pen" at bounding box center [39, 535] width 14 height 8
click at [40, 273] on div "Erase all" at bounding box center [27, 275] width 37 height 489
click at [27, 269] on div at bounding box center [27, 268] width 9 height 9
click at [149, 446] on div "Eraser" at bounding box center [145, 535] width 23 height 8
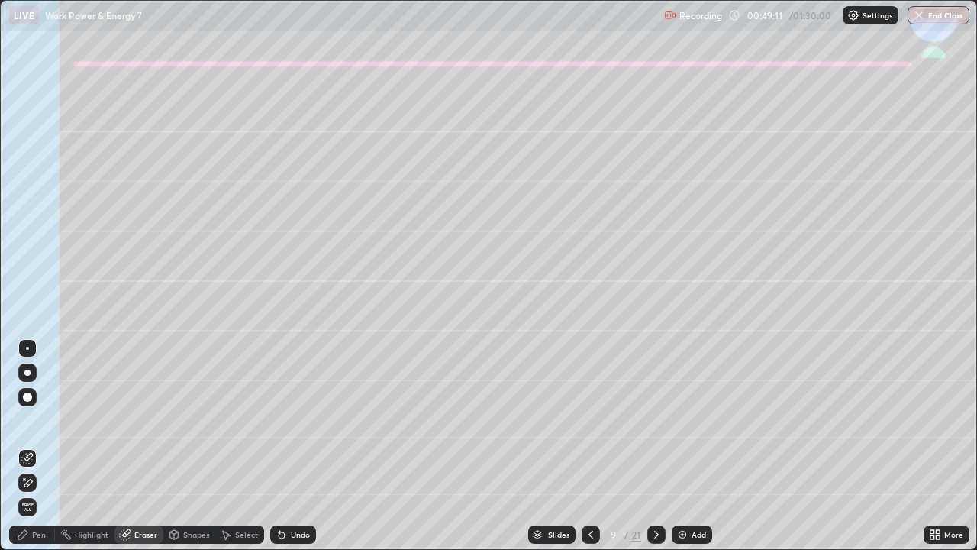
click at [47, 446] on div "Pen" at bounding box center [32, 534] width 46 height 18
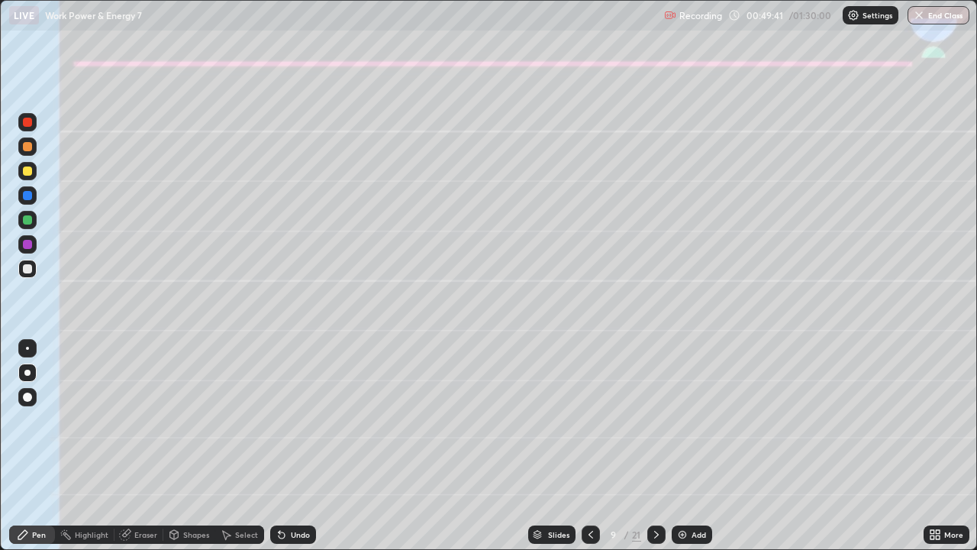
click at [24, 151] on div at bounding box center [27, 146] width 18 height 18
click at [27, 121] on div at bounding box center [27, 122] width 9 height 9
click at [27, 266] on div at bounding box center [27, 268] width 9 height 9
click at [31, 150] on div at bounding box center [27, 146] width 9 height 9
click at [27, 244] on div at bounding box center [27, 244] width 9 height 9
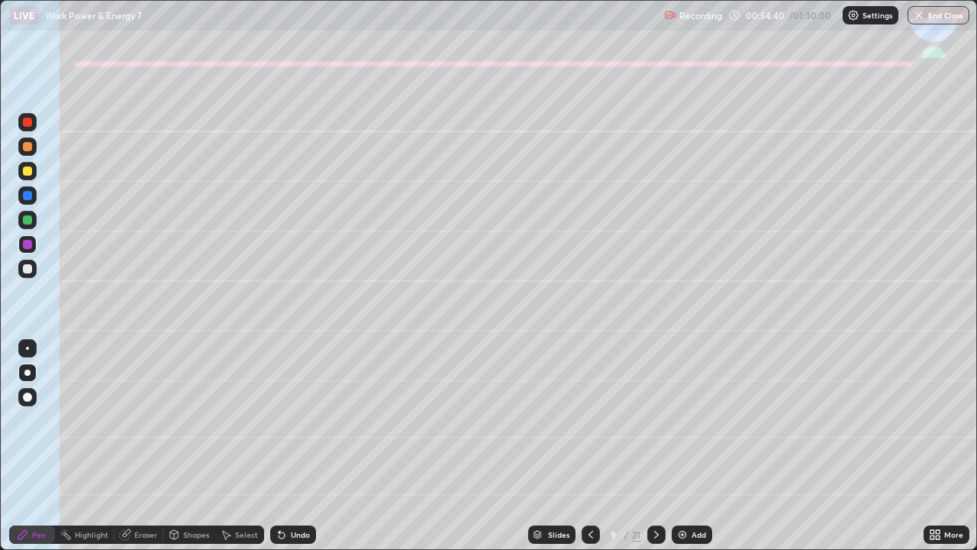
click at [652, 446] on div at bounding box center [656, 534] width 18 height 18
click at [27, 221] on div at bounding box center [27, 219] width 9 height 9
click at [21, 371] on div at bounding box center [27, 372] width 18 height 18
click at [27, 176] on div at bounding box center [27, 171] width 18 height 18
click at [32, 148] on div at bounding box center [27, 146] width 18 height 18
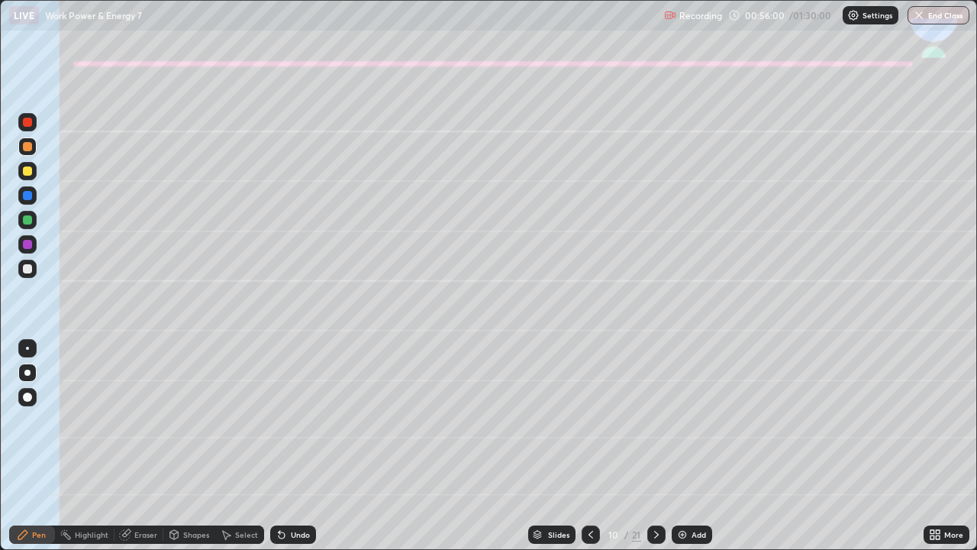
click at [27, 270] on div at bounding box center [27, 268] width 9 height 9
click at [286, 446] on div "Undo" at bounding box center [293, 534] width 46 height 18
click at [23, 221] on div at bounding box center [27, 219] width 9 height 9
click at [279, 446] on icon at bounding box center [282, 535] width 6 height 6
click at [24, 269] on div at bounding box center [27, 268] width 9 height 9
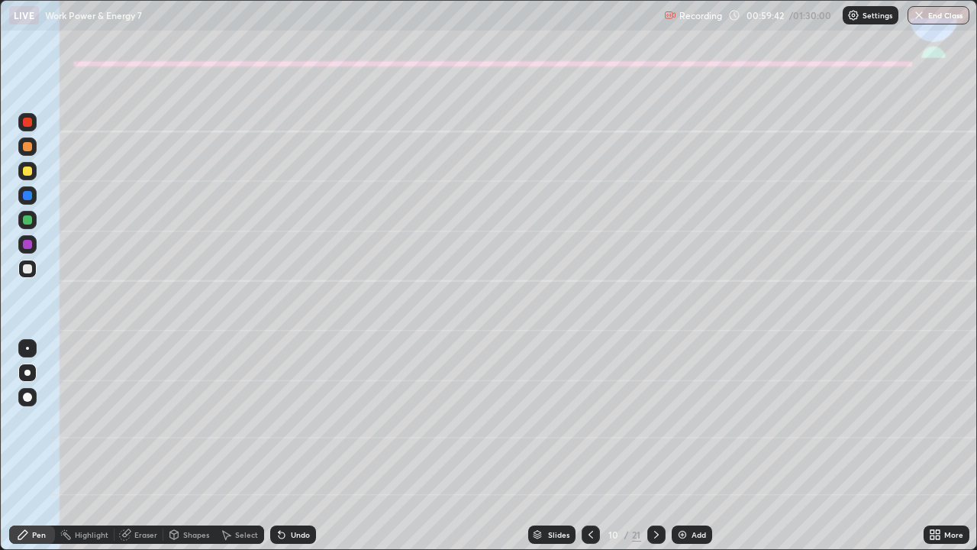
click at [21, 225] on div at bounding box center [27, 220] width 18 height 18
click at [295, 446] on div "Undo" at bounding box center [293, 534] width 46 height 18
click at [654, 446] on icon at bounding box center [657, 534] width 12 height 12
click at [24, 174] on div at bounding box center [27, 170] width 9 height 9
click at [184, 446] on div "Shapes" at bounding box center [196, 535] width 26 height 8
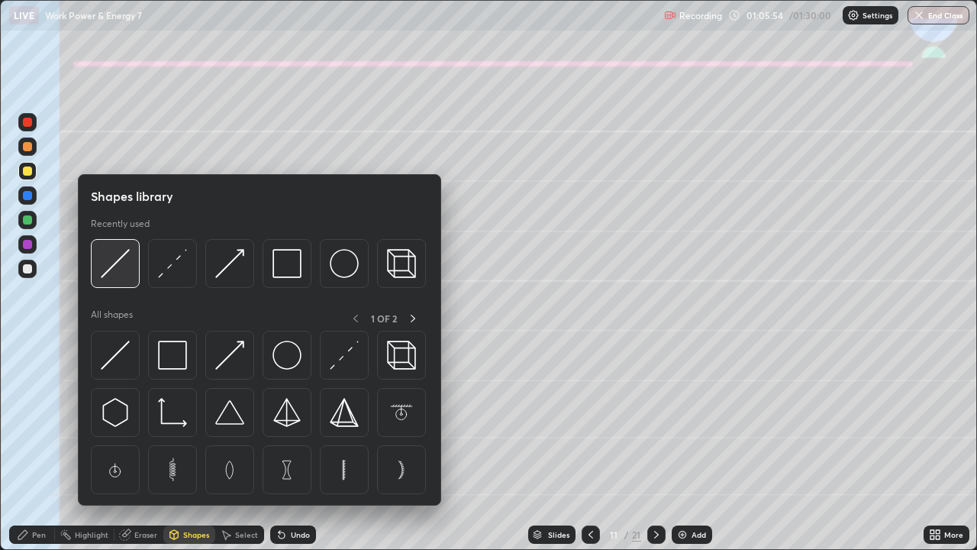
click at [108, 270] on img at bounding box center [115, 263] width 29 height 29
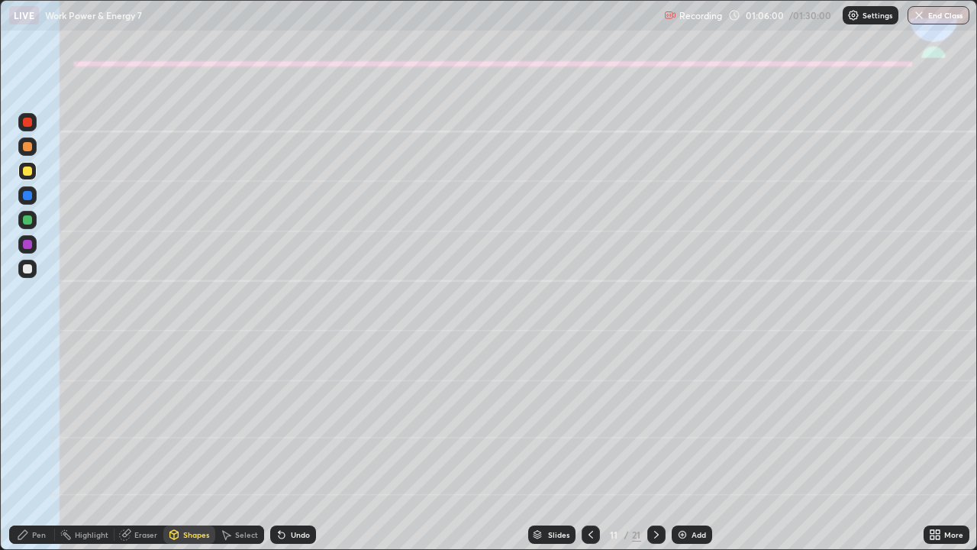
click at [293, 446] on div "Undo" at bounding box center [290, 534] width 52 height 31
click at [25, 446] on icon at bounding box center [22, 534] width 9 height 9
click at [143, 446] on div "Eraser" at bounding box center [145, 535] width 23 height 8
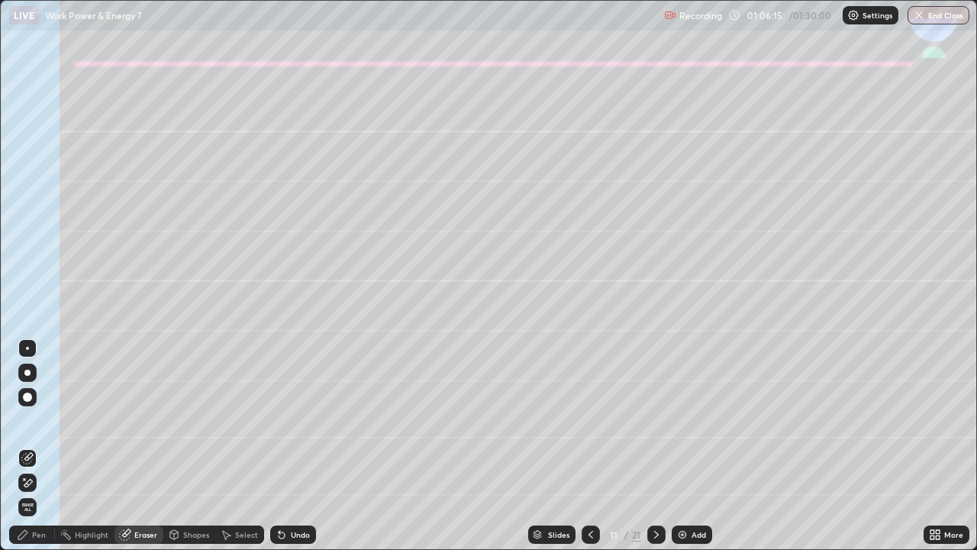
click at [27, 446] on icon at bounding box center [23, 534] width 12 height 12
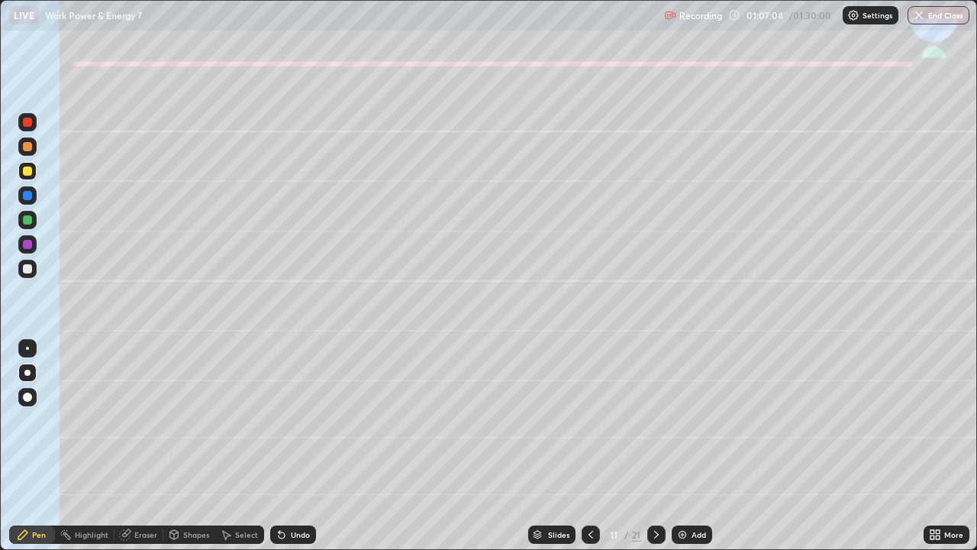
click at [26, 269] on div at bounding box center [27, 268] width 9 height 9
click at [26, 220] on div at bounding box center [27, 219] width 9 height 9
click at [30, 266] on div at bounding box center [27, 268] width 9 height 9
click at [148, 446] on div "Eraser" at bounding box center [145, 535] width 23 height 8
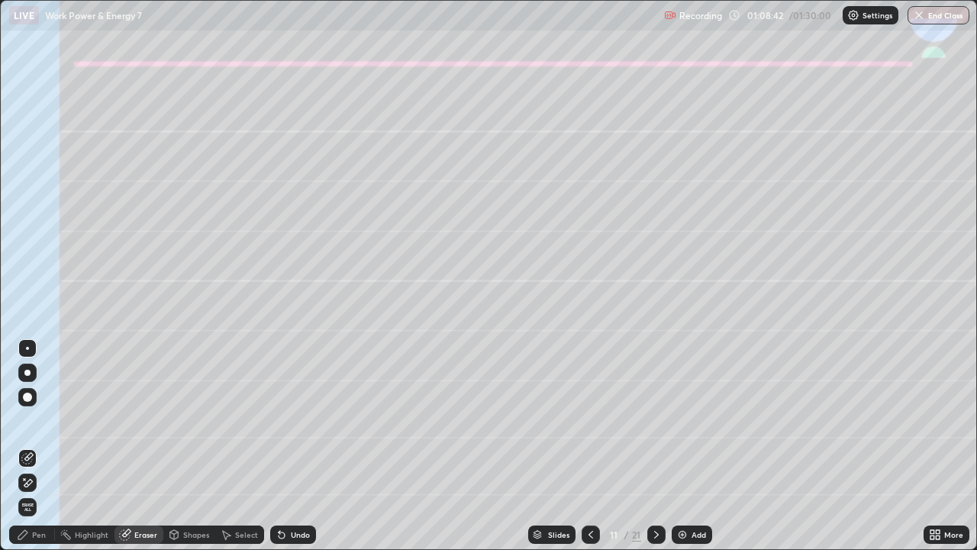
click at [40, 446] on div "Pen" at bounding box center [39, 535] width 14 height 8
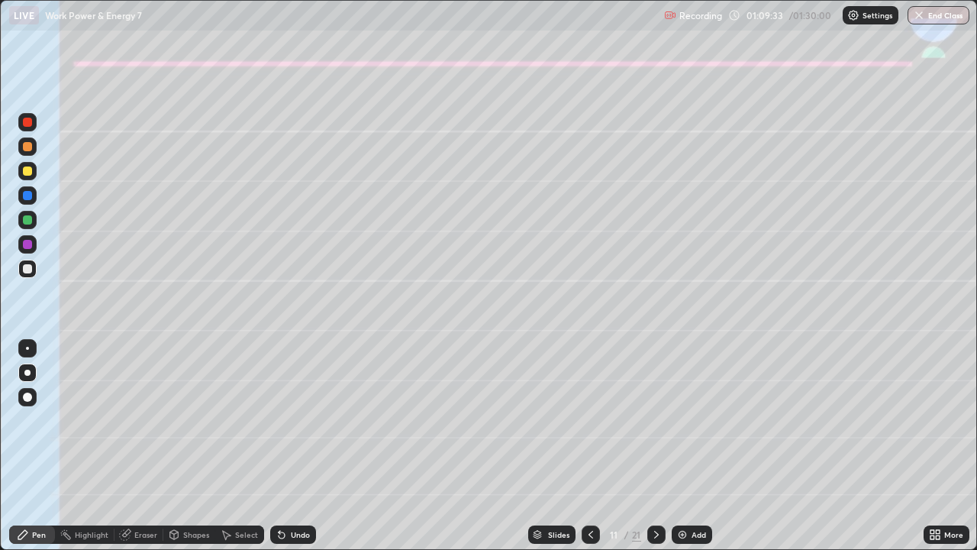
click at [27, 220] on div at bounding box center [27, 219] width 9 height 9
click at [21, 150] on div at bounding box center [27, 146] width 18 height 18
click at [291, 446] on div "Undo" at bounding box center [300, 535] width 19 height 8
click at [283, 446] on icon at bounding box center [282, 534] width 12 height 12
click at [279, 446] on icon at bounding box center [282, 535] width 6 height 6
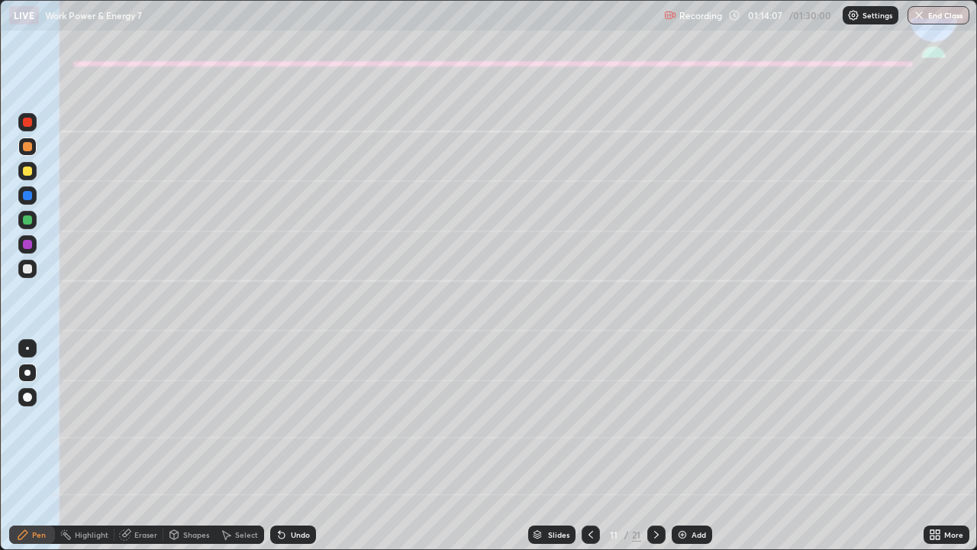
click at [279, 446] on icon at bounding box center [282, 535] width 6 height 6
click at [276, 446] on icon at bounding box center [282, 534] width 12 height 12
click at [275, 446] on div "Undo" at bounding box center [293, 534] width 46 height 18
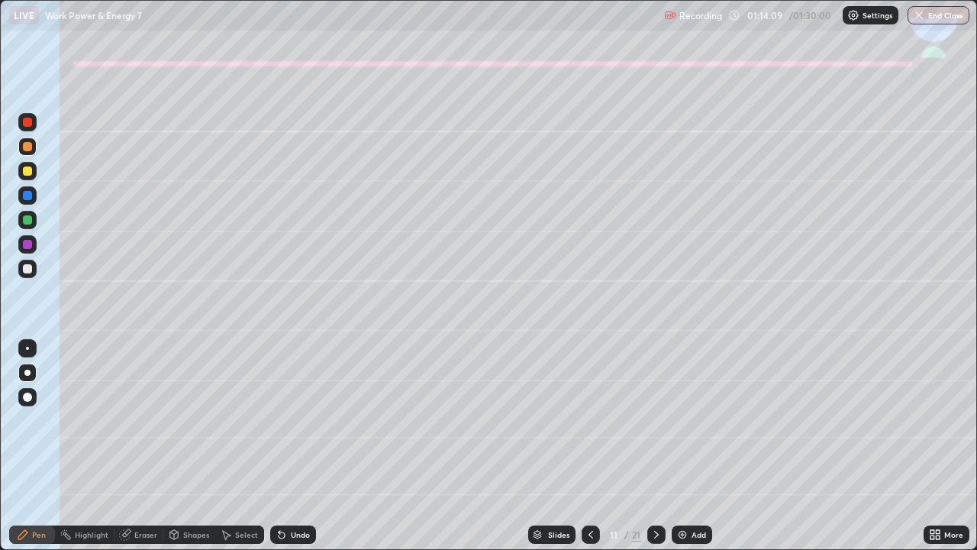
click at [274, 446] on div "Undo" at bounding box center [293, 534] width 46 height 18
click at [27, 272] on div at bounding box center [27, 268] width 9 height 9
click at [30, 152] on div at bounding box center [27, 146] width 18 height 18
click at [24, 221] on div at bounding box center [27, 219] width 9 height 9
click at [299, 446] on div "Undo" at bounding box center [293, 534] width 46 height 18
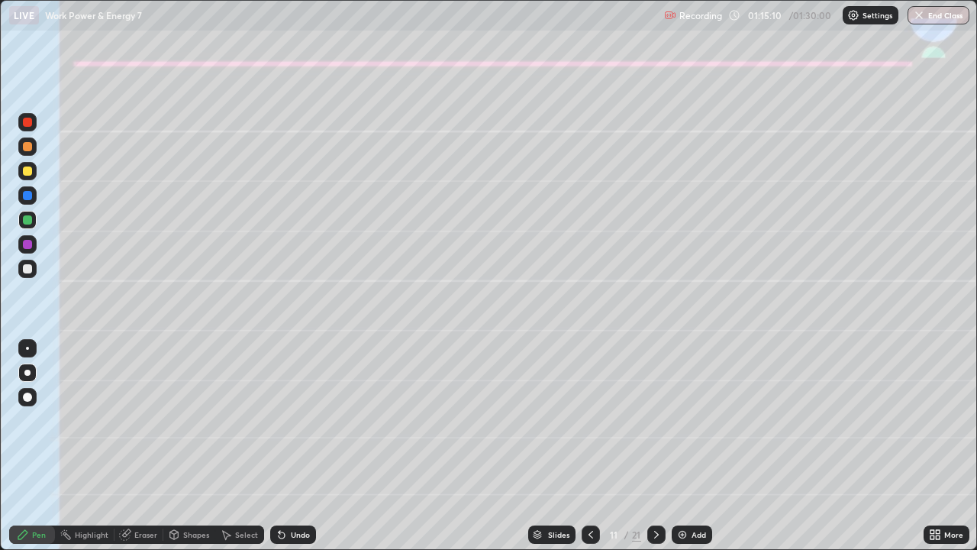
click at [654, 446] on icon at bounding box center [657, 534] width 12 height 12
click at [592, 446] on icon at bounding box center [591, 534] width 12 height 12
click at [655, 446] on icon at bounding box center [656, 535] width 5 height 8
click at [186, 446] on div "Shapes" at bounding box center [196, 535] width 26 height 8
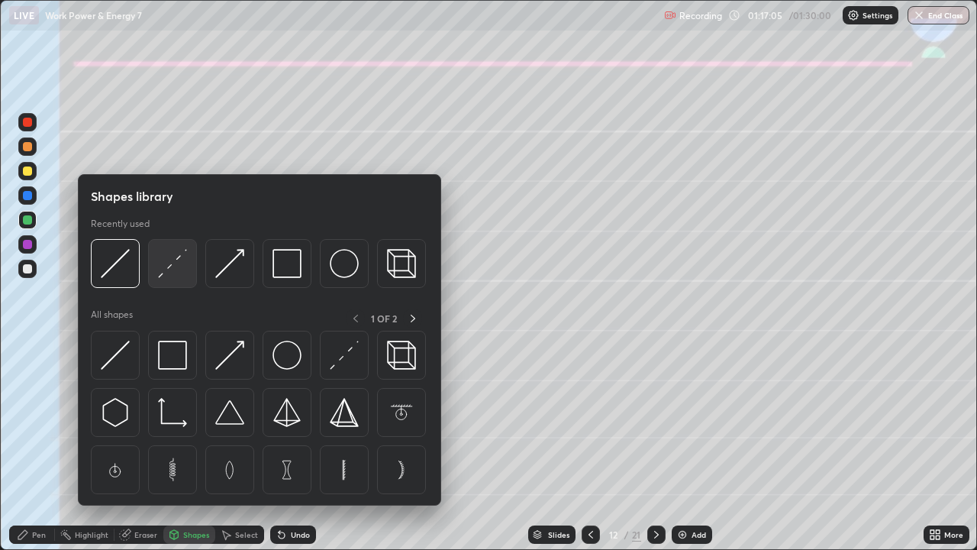
click at [165, 270] on img at bounding box center [172, 263] width 29 height 29
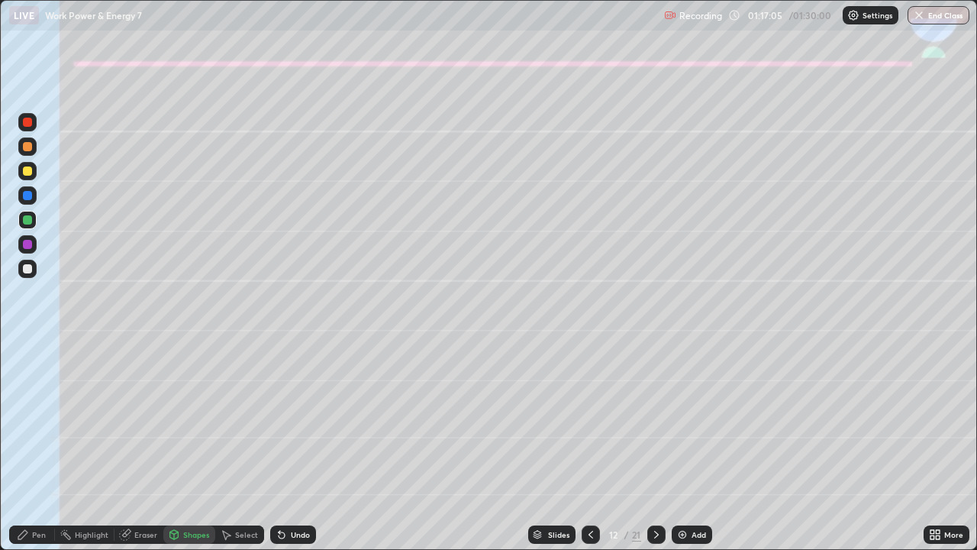
click at [23, 246] on div at bounding box center [27, 244] width 9 height 9
click at [39, 446] on div "Pen" at bounding box center [39, 535] width 14 height 8
click at [27, 174] on div at bounding box center [27, 170] width 9 height 9
click at [186, 446] on div "Shapes" at bounding box center [196, 535] width 26 height 8
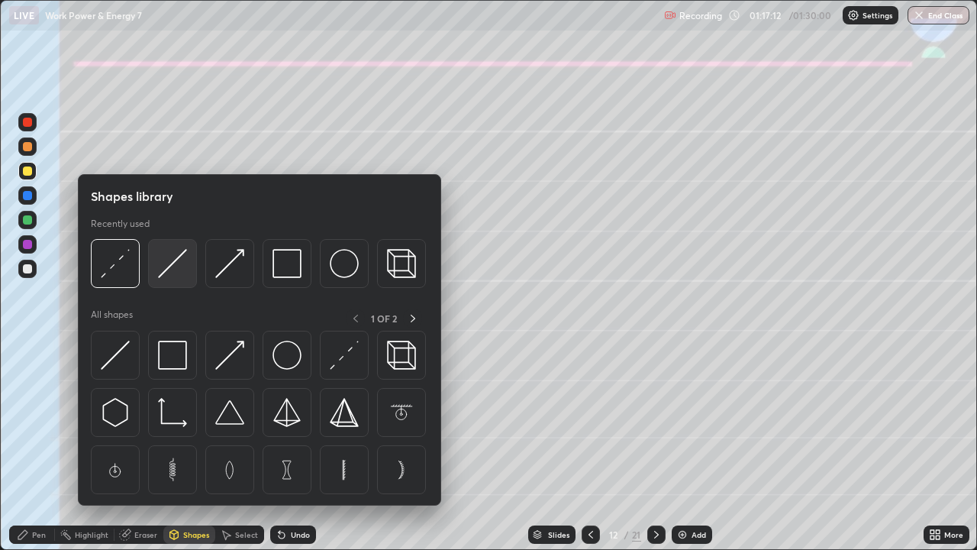
click at [170, 268] on img at bounding box center [172, 263] width 29 height 29
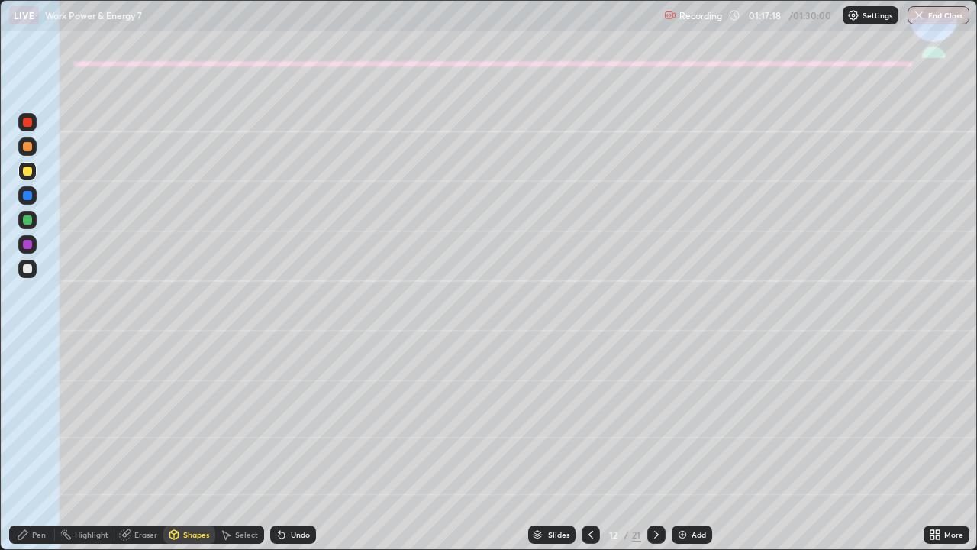
click at [34, 446] on div "Pen" at bounding box center [39, 535] width 14 height 8
click at [27, 269] on div at bounding box center [27, 268] width 9 height 9
click at [293, 446] on div "Undo" at bounding box center [293, 534] width 46 height 18
click at [24, 245] on div at bounding box center [27, 244] width 9 height 9
click at [29, 269] on div at bounding box center [27, 268] width 9 height 9
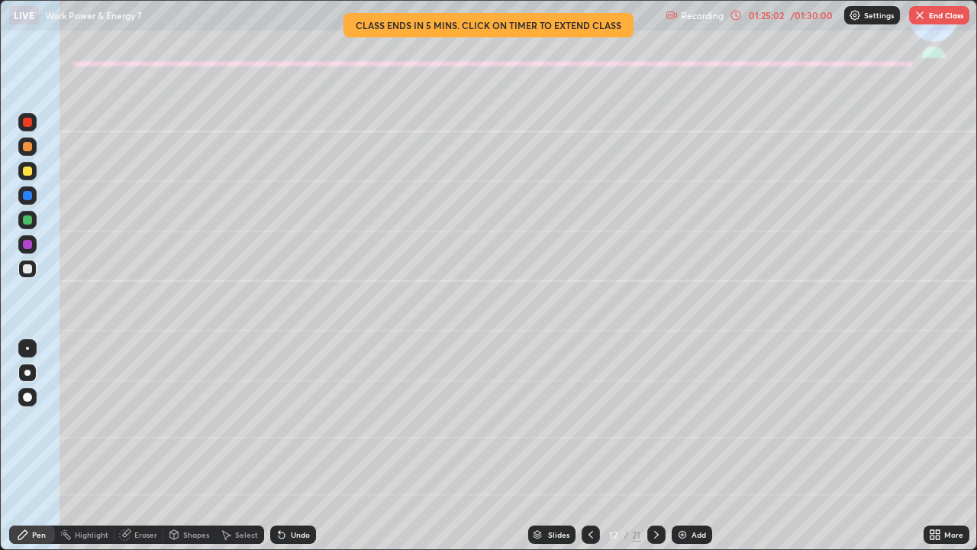
click at [655, 446] on icon at bounding box center [657, 534] width 12 height 12
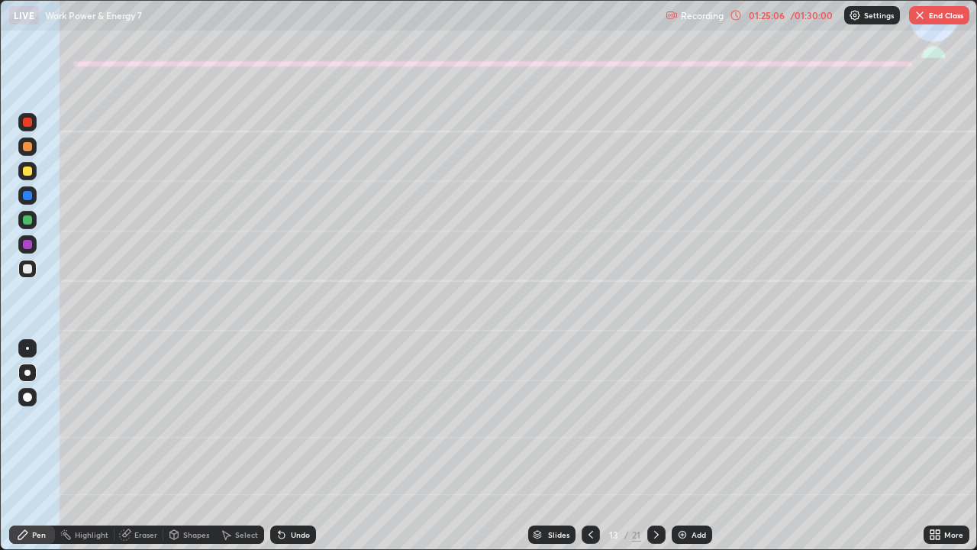
click at [26, 172] on div at bounding box center [27, 170] width 9 height 9
click at [590, 446] on icon at bounding box center [591, 534] width 12 height 12
click at [652, 446] on icon at bounding box center [657, 534] width 12 height 12
click at [27, 177] on div at bounding box center [27, 171] width 18 height 18
click at [188, 446] on div "Shapes" at bounding box center [196, 535] width 26 height 8
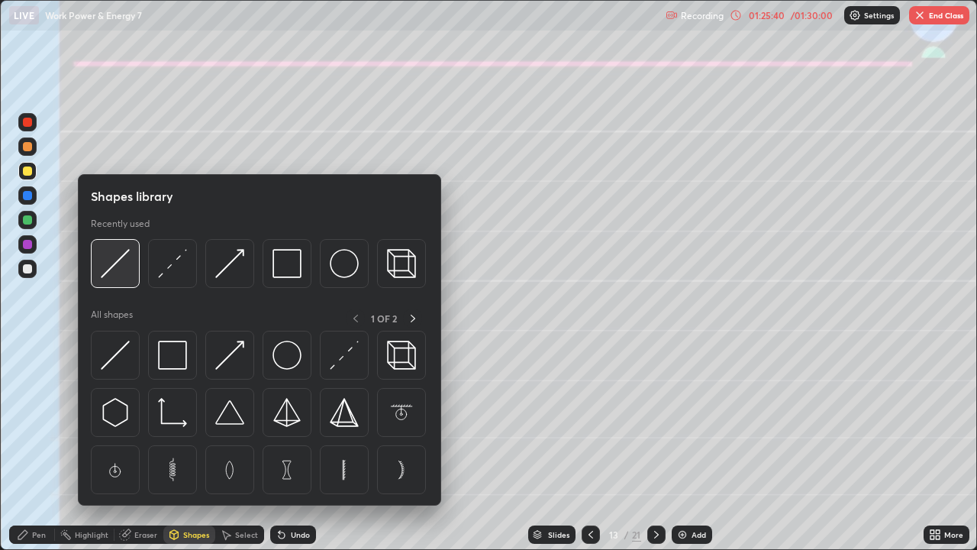
click at [121, 263] on img at bounding box center [115, 263] width 29 height 29
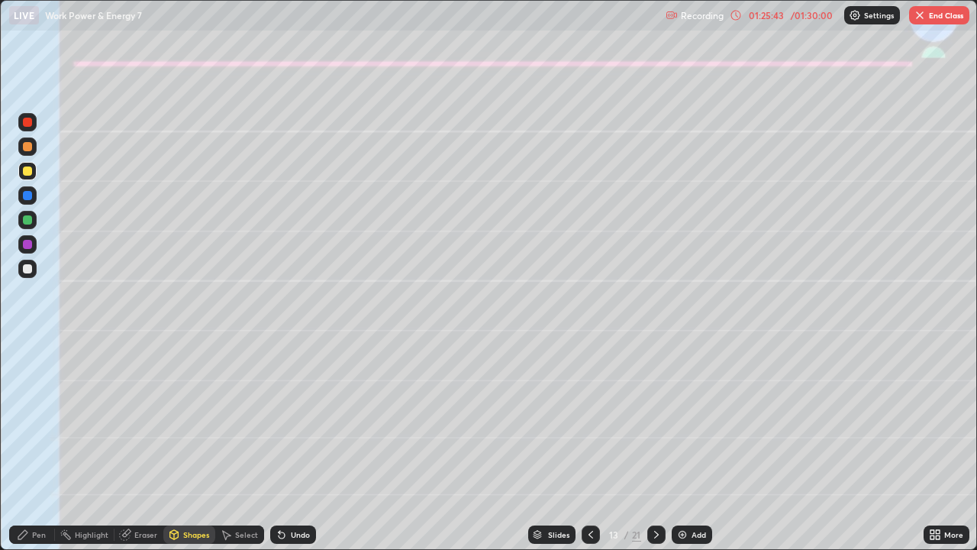
click at [34, 446] on div "Pen" at bounding box center [32, 534] width 46 height 18
click at [24, 269] on div at bounding box center [27, 268] width 9 height 9
click at [286, 446] on div "Undo" at bounding box center [293, 534] width 46 height 18
click at [26, 244] on div at bounding box center [27, 244] width 9 height 9
click at [27, 269] on div at bounding box center [27, 268] width 9 height 9
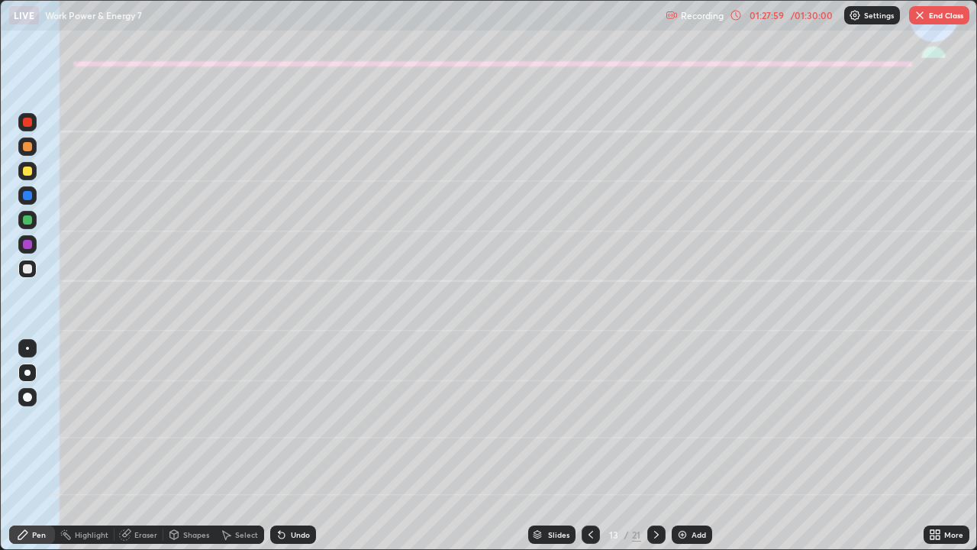
click at [34, 171] on div at bounding box center [27, 171] width 18 height 18
click at [939, 13] on button "End Class" at bounding box center [939, 15] width 60 height 18
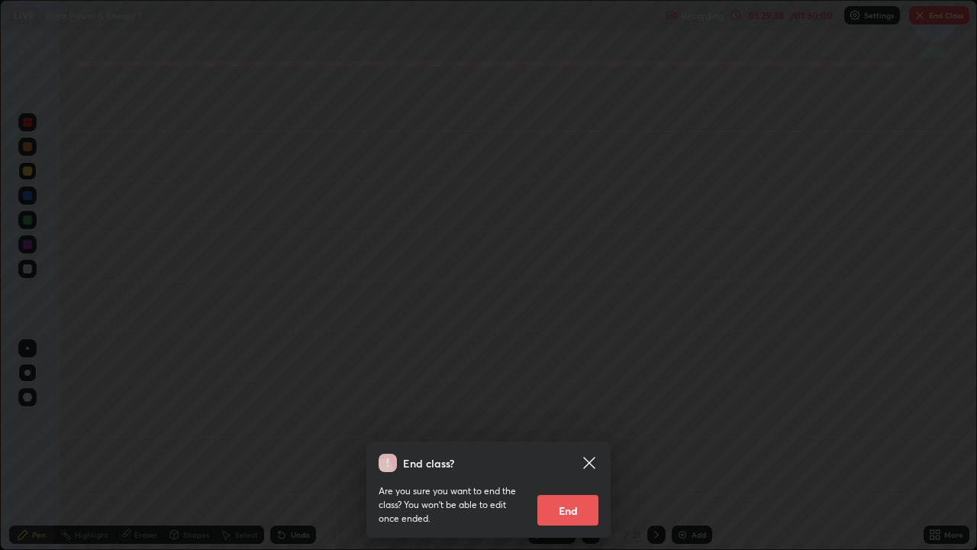
click at [580, 446] on button "End" at bounding box center [568, 510] width 61 height 31
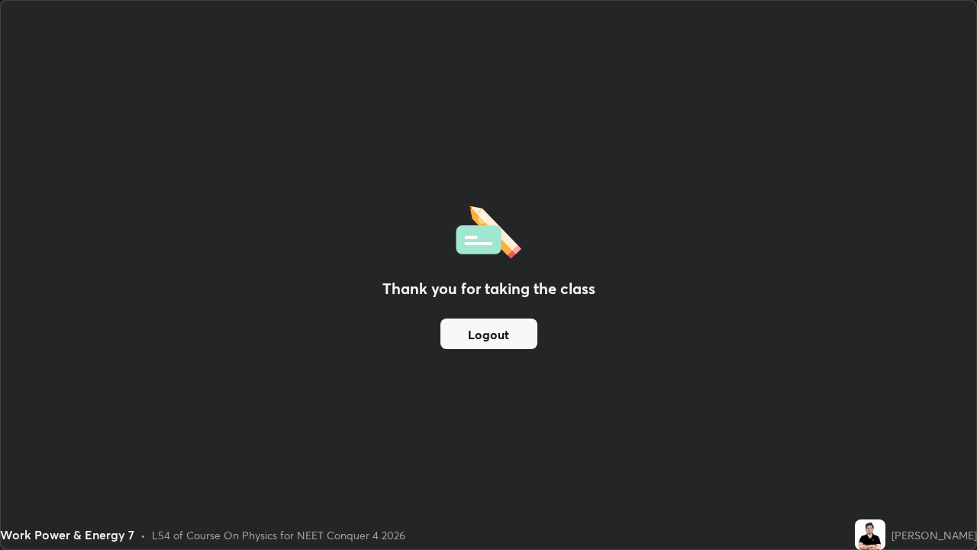
click at [496, 331] on button "Logout" at bounding box center [489, 333] width 97 height 31
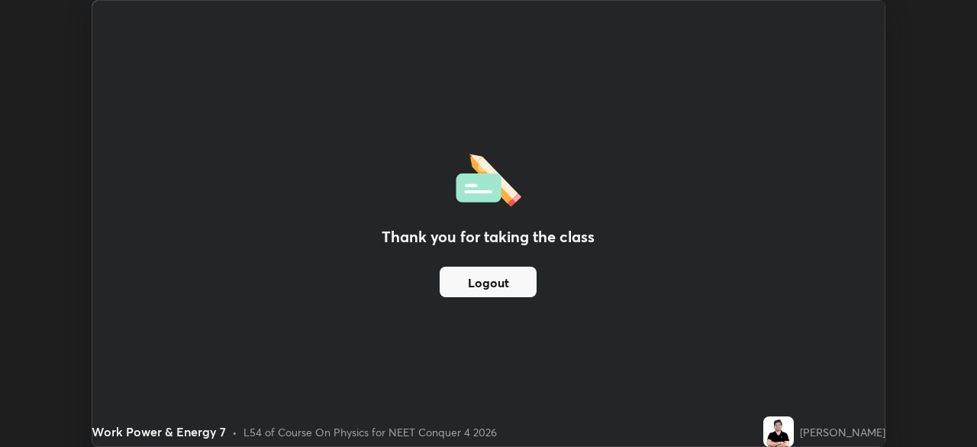
scroll to position [447, 977]
